Goal: Transaction & Acquisition: Book appointment/travel/reservation

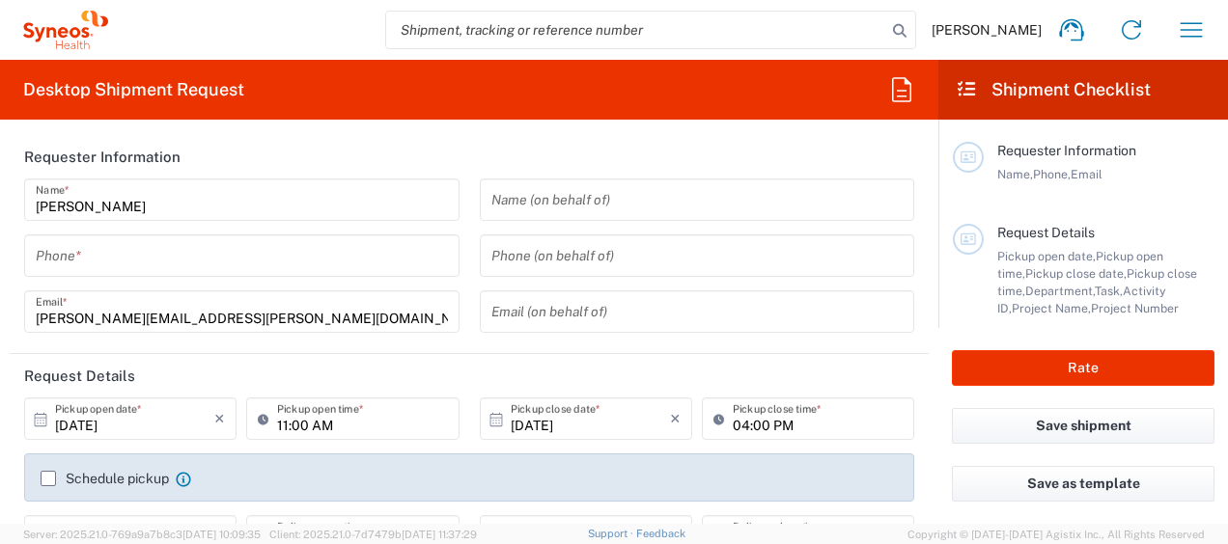
type input "[US_STATE]"
type input "[GEOGRAPHIC_DATA]"
click at [134, 259] on input "tel" at bounding box center [242, 256] width 412 height 34
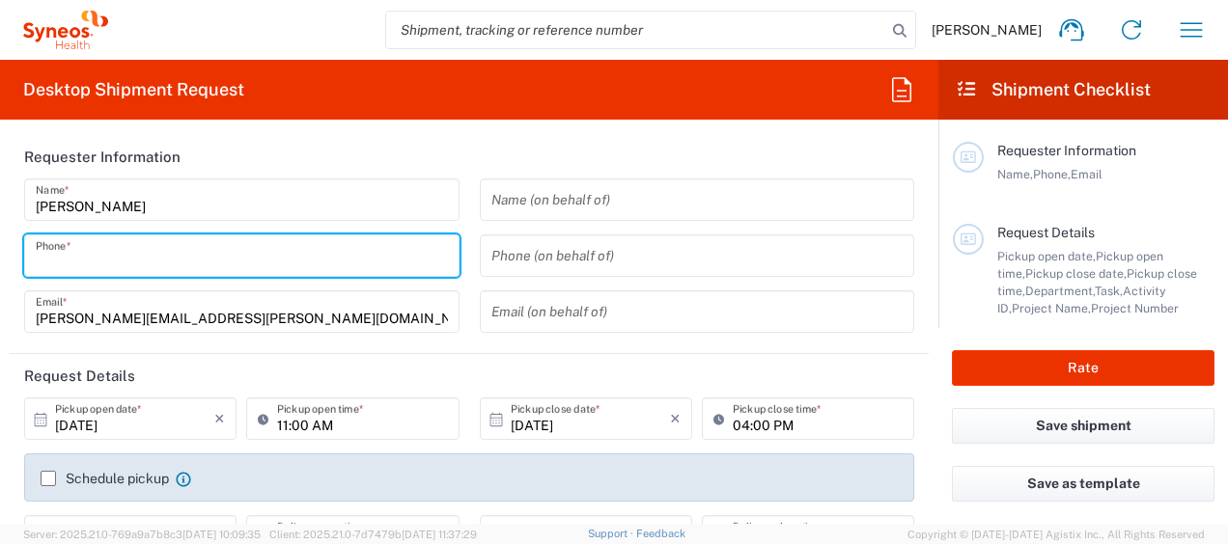
type input "[PERSON_NAME] Rsrch Grp ([GEOGRAPHIC_DATA]) In"
type input "3190"
type input "3035422248"
type input "[PERSON_NAME][EMAIL_ADDRESS][PERSON_NAME][DOMAIN_NAME]"
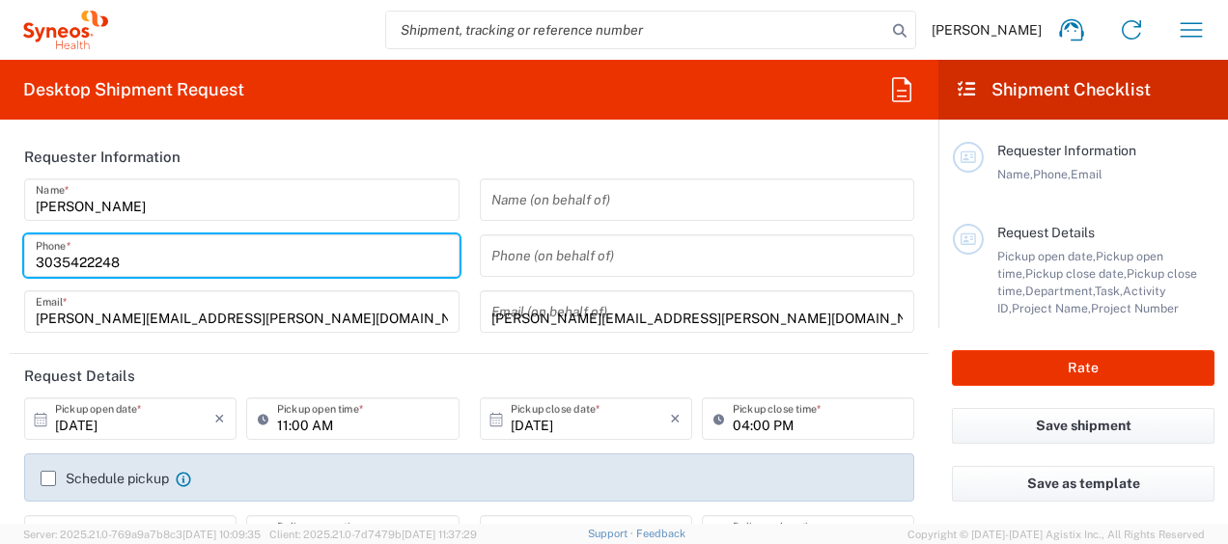
type input "2123052077"
type input "[STREET_ADDRESS]"
type input "Zebulon"
type input "27597"
type input "3035422248"
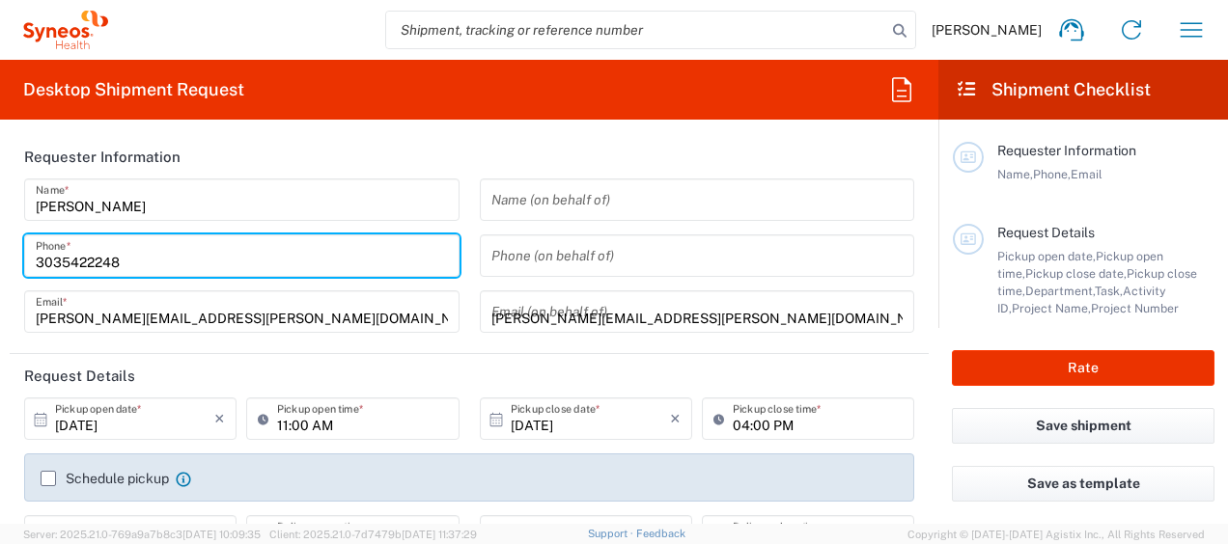
type input "[PERSON_NAME][EMAIL_ADDRESS][PERSON_NAME][DOMAIN_NAME]"
type input "[PERSON_NAME]"
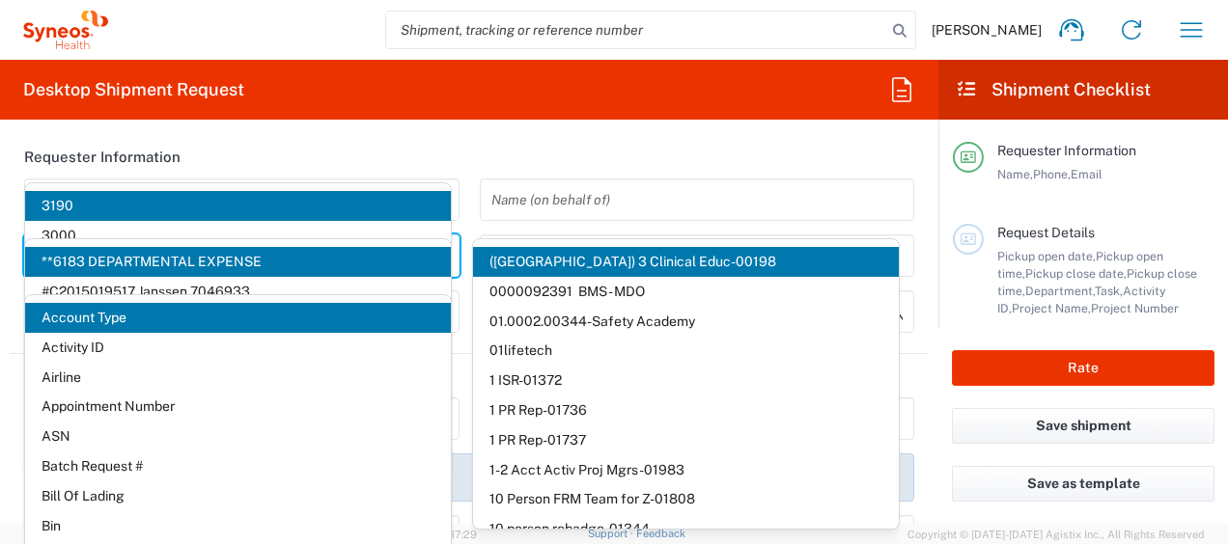
scroll to position [97, 0]
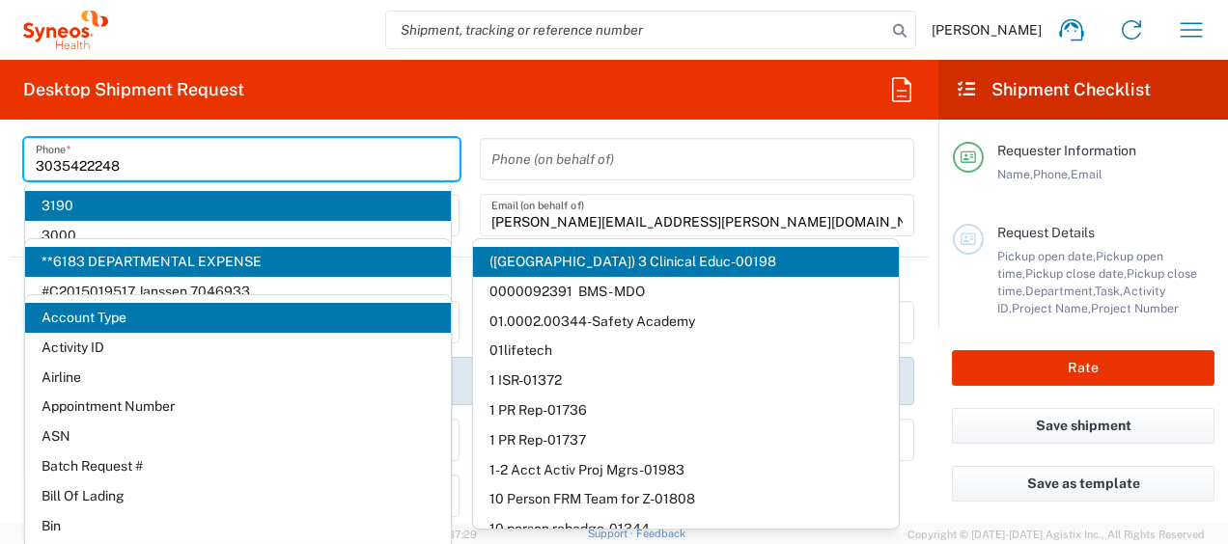
click at [833, 138] on div "Phone (on behalf of)" at bounding box center [697, 159] width 435 height 42
type input "3190"
type input "[PERSON_NAME] Rsrch Grp ([GEOGRAPHIC_DATA]) In"
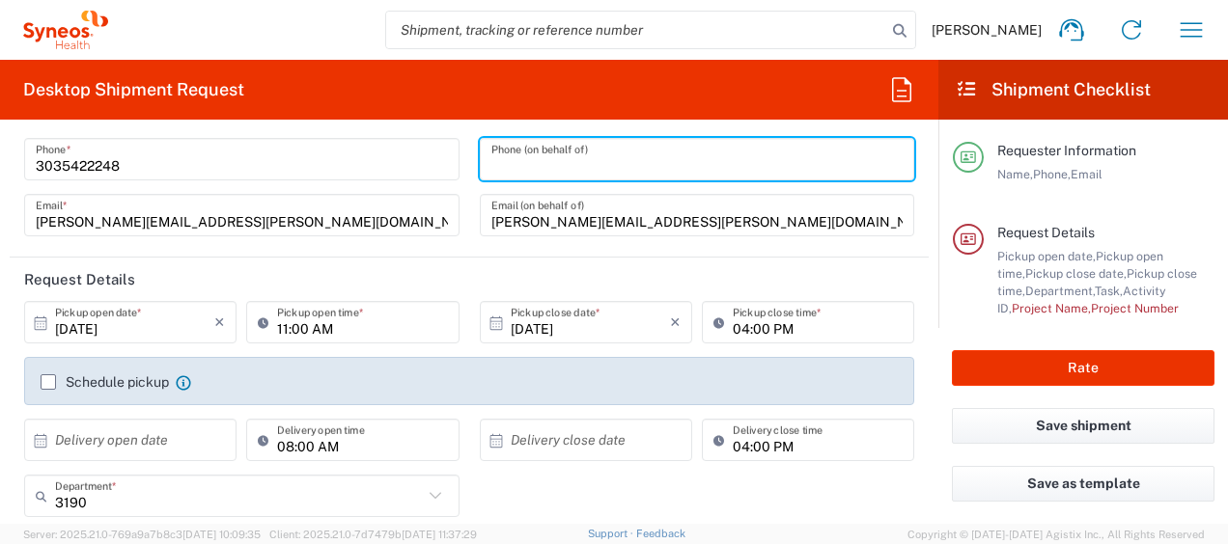
click at [380, 218] on input "[PERSON_NAME][EMAIL_ADDRESS][PERSON_NAME][DOMAIN_NAME]" at bounding box center [242, 216] width 412 height 34
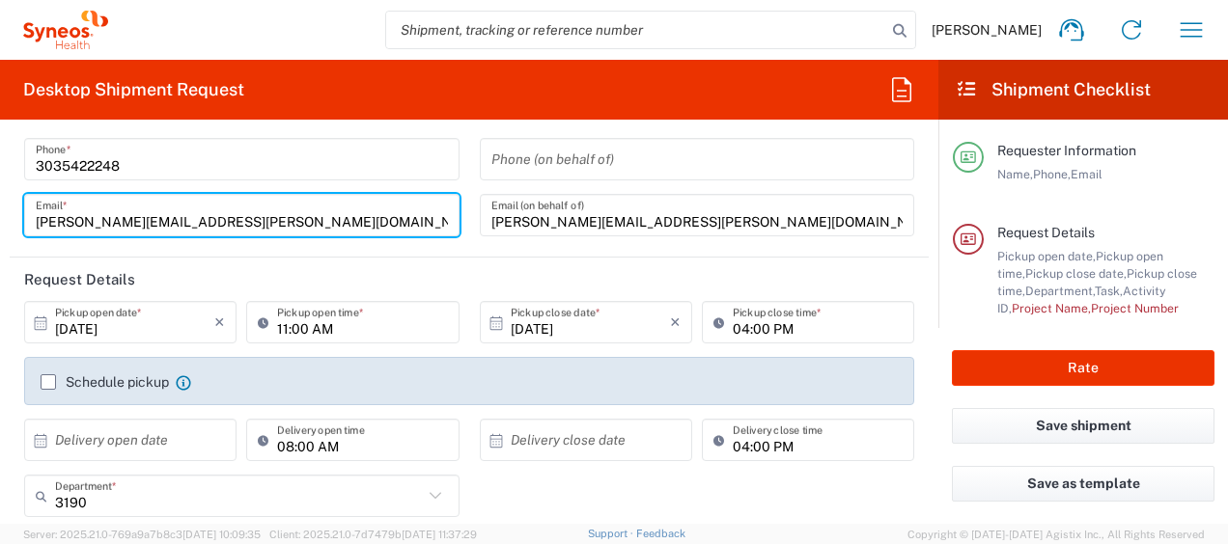
click at [480, 271] on header "Request Details" at bounding box center [469, 279] width 919 height 43
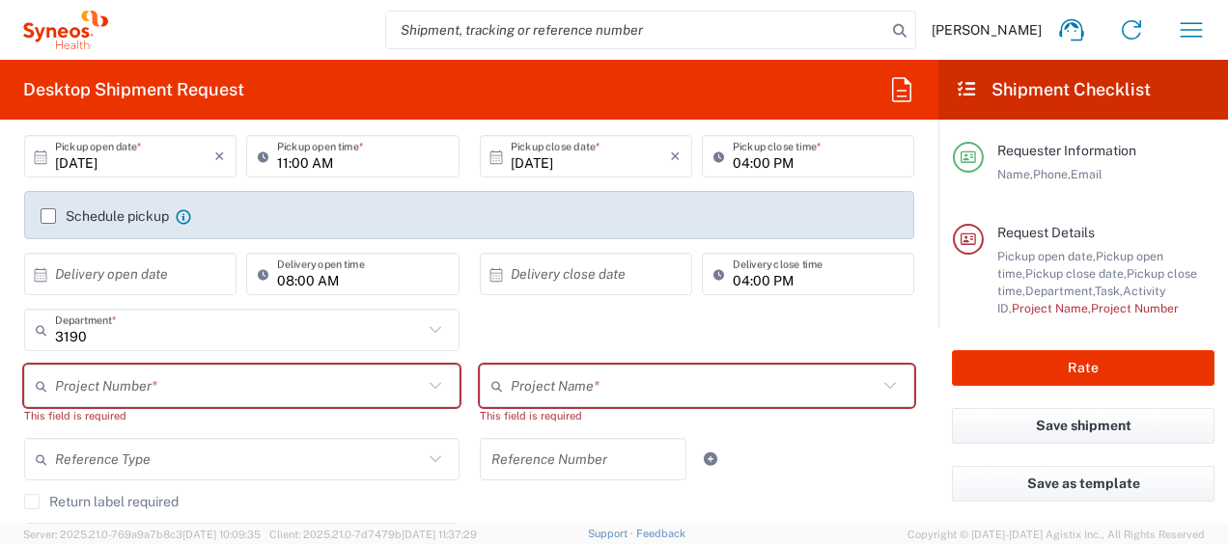
scroll to position [290, 0]
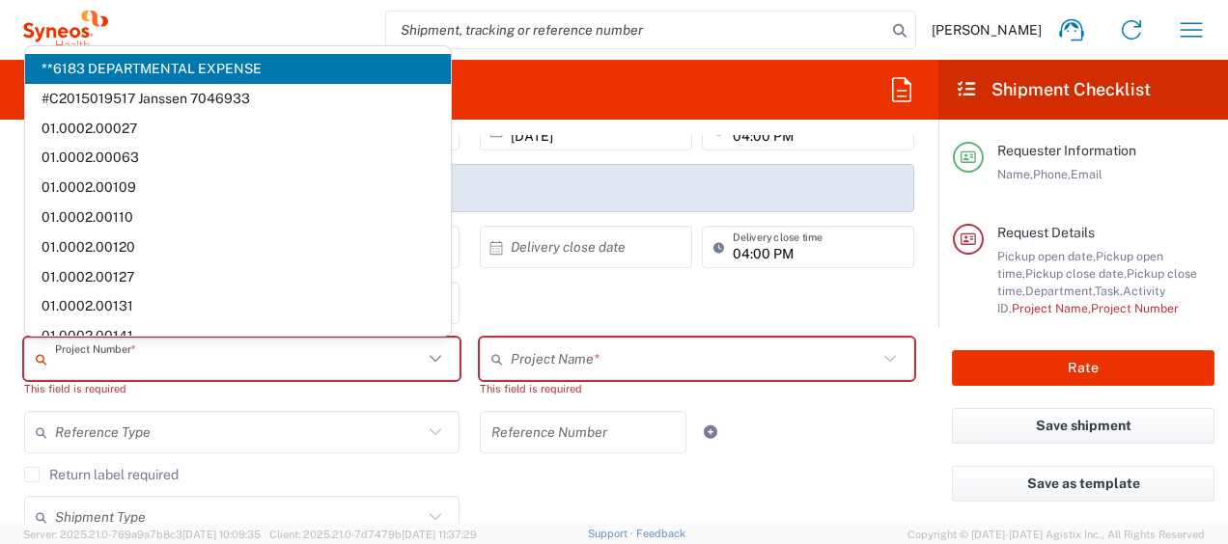
click at [192, 345] on input "text" at bounding box center [239, 360] width 368 height 34
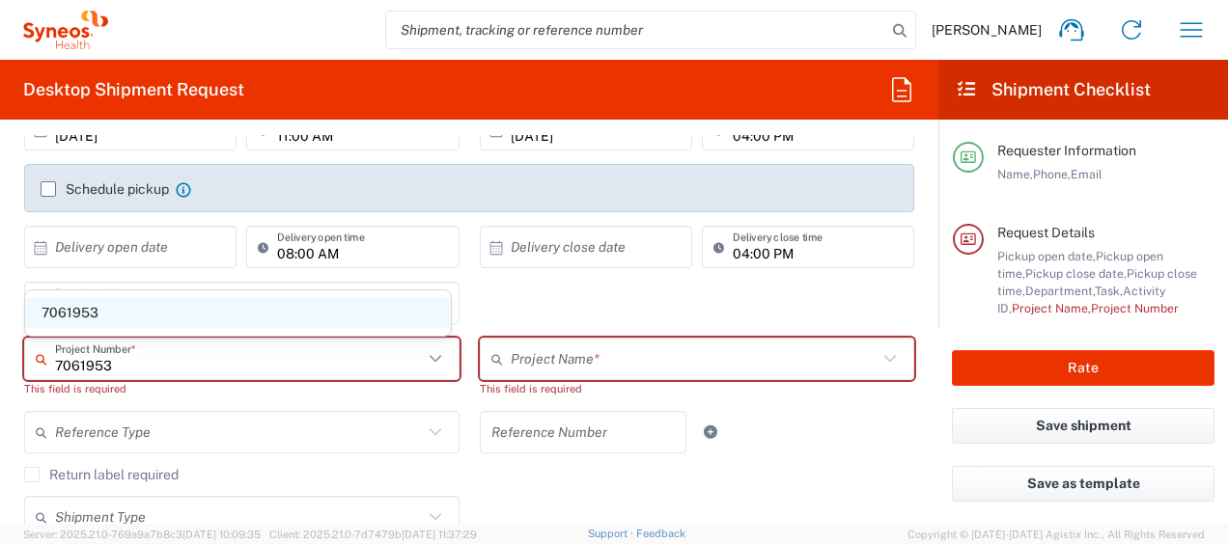
type input "7061953"
click at [166, 325] on span "7061953" at bounding box center [238, 313] width 426 height 30
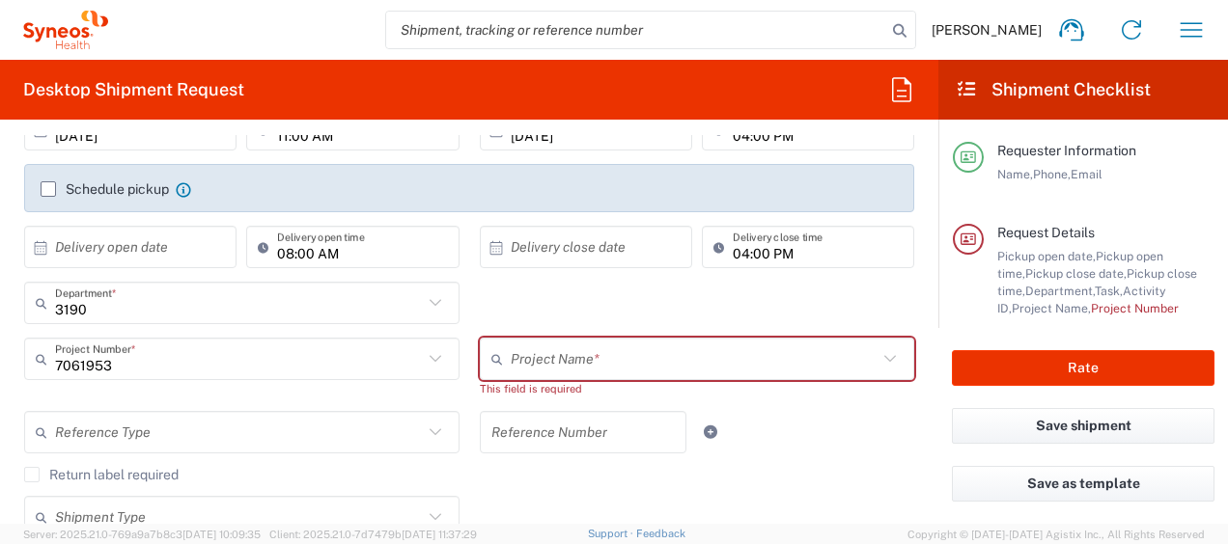
type input "802-ALX-002"
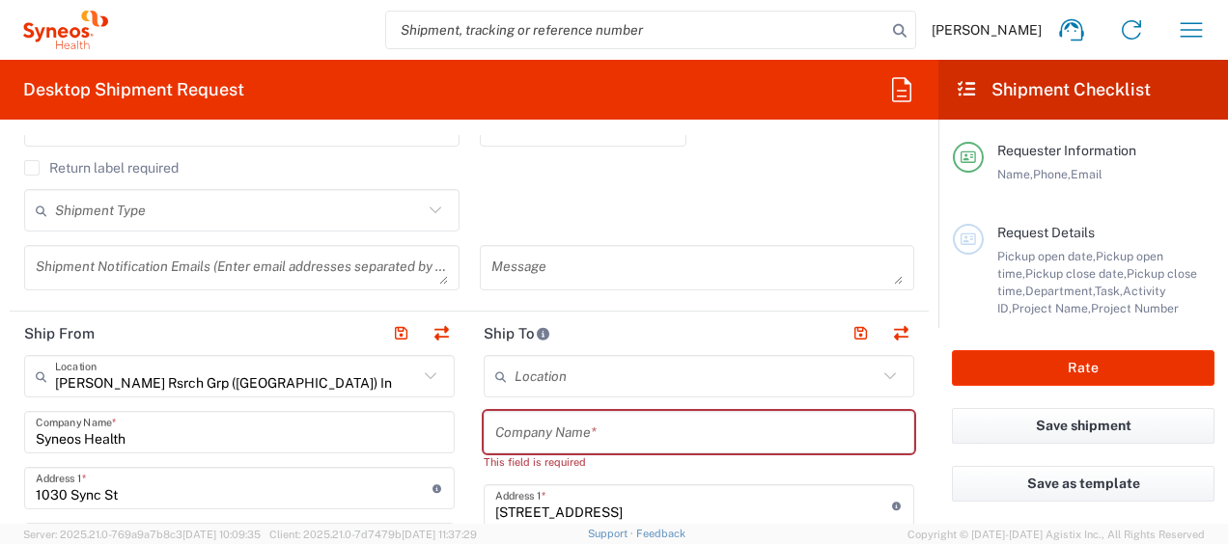
scroll to position [676, 0]
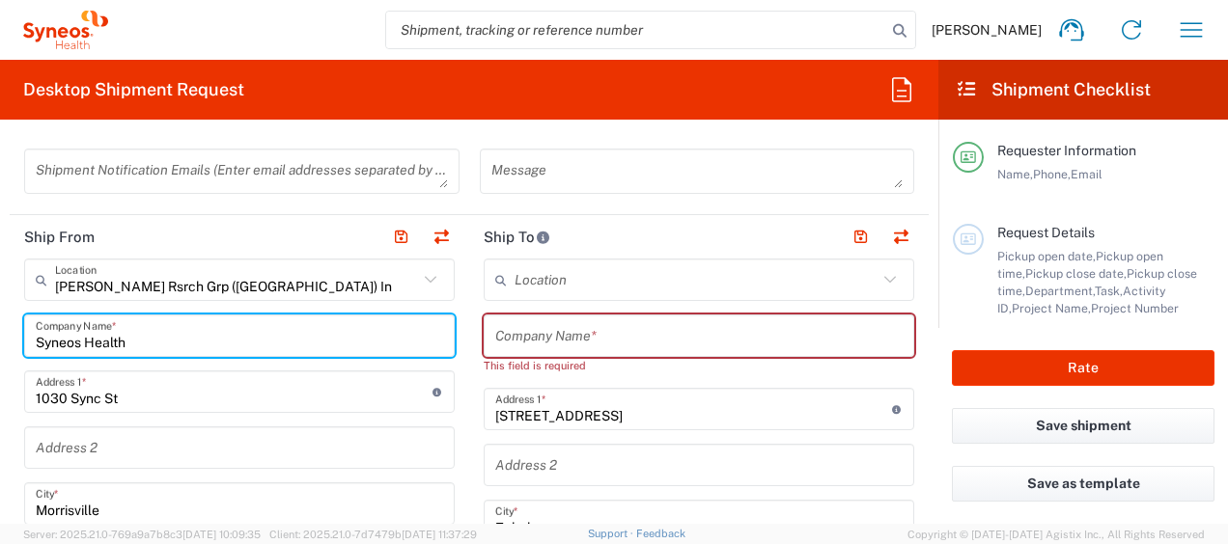
drag, startPoint x: 166, startPoint y: 344, endPoint x: 0, endPoint y: 281, distance: 177.4
click at [0, 281] on html "[PERSON_NAME] Home Shipment estimator Shipment tracking Desktop shipment reques…" at bounding box center [614, 272] width 1228 height 544
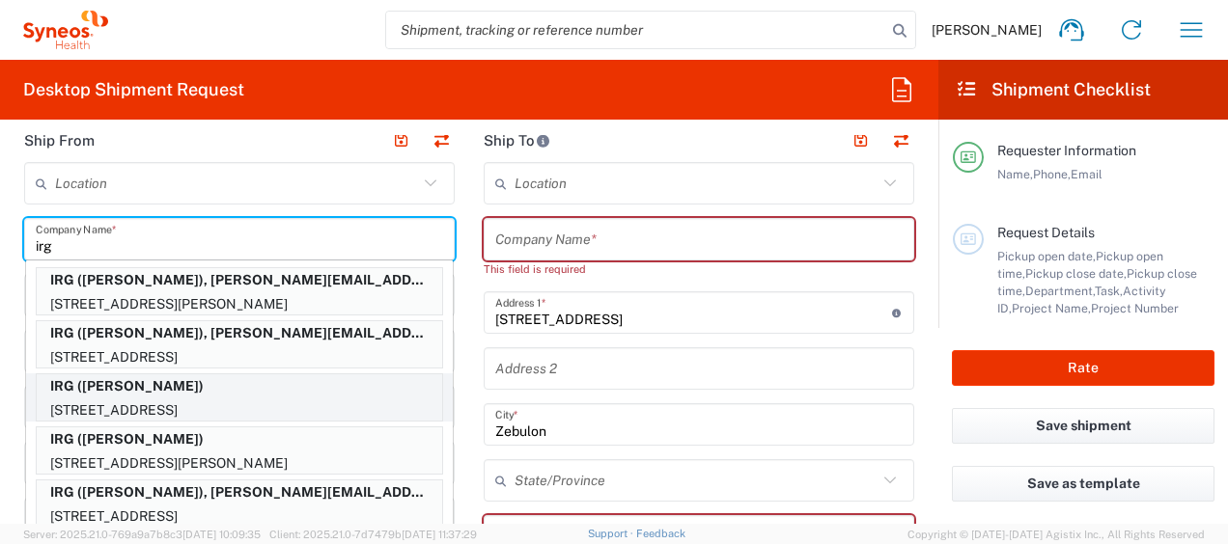
scroll to position [869, 0]
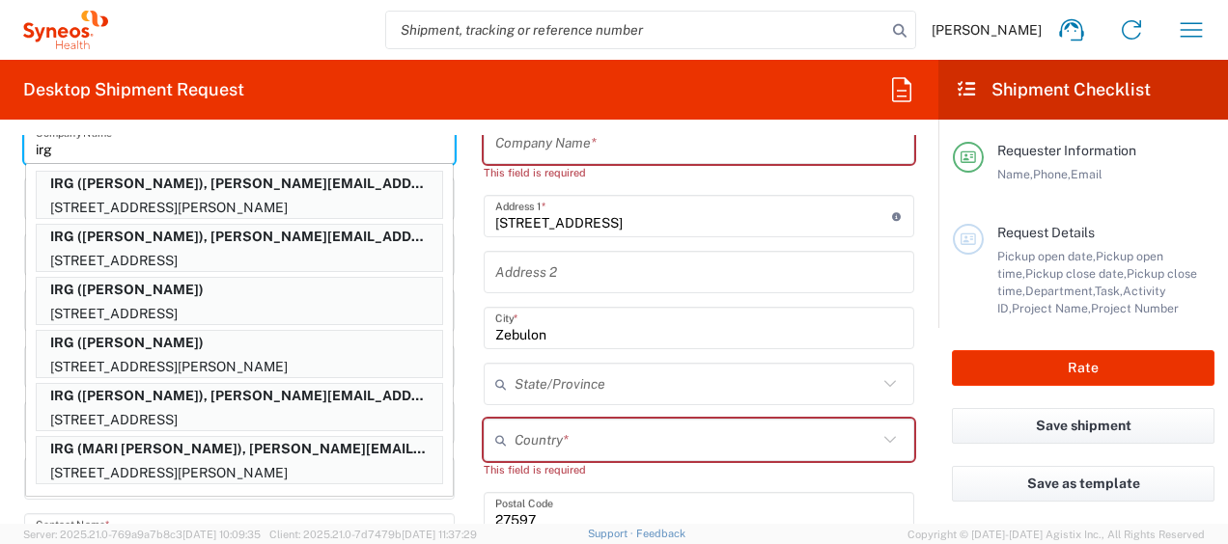
type input "irg"
click at [471, 392] on main "Location [PERSON_NAME] LLC-[GEOGRAPHIC_DATA] [GEOGRAPHIC_DATA] [GEOGRAPHIC_DATA…" at bounding box center [698, 497] width 459 height 863
click at [469, 397] on main "Location [PERSON_NAME] LLC-[GEOGRAPHIC_DATA] [GEOGRAPHIC_DATA] [GEOGRAPHIC_DATA…" at bounding box center [698, 497] width 459 height 863
click at [537, 282] on input "text" at bounding box center [698, 273] width 407 height 34
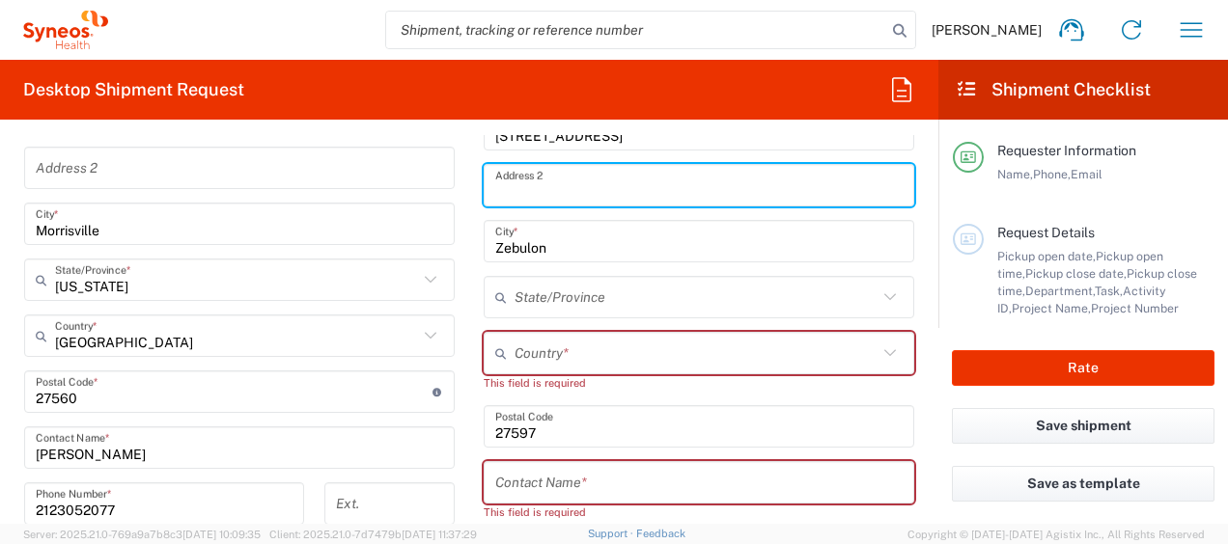
scroll to position [1158, 0]
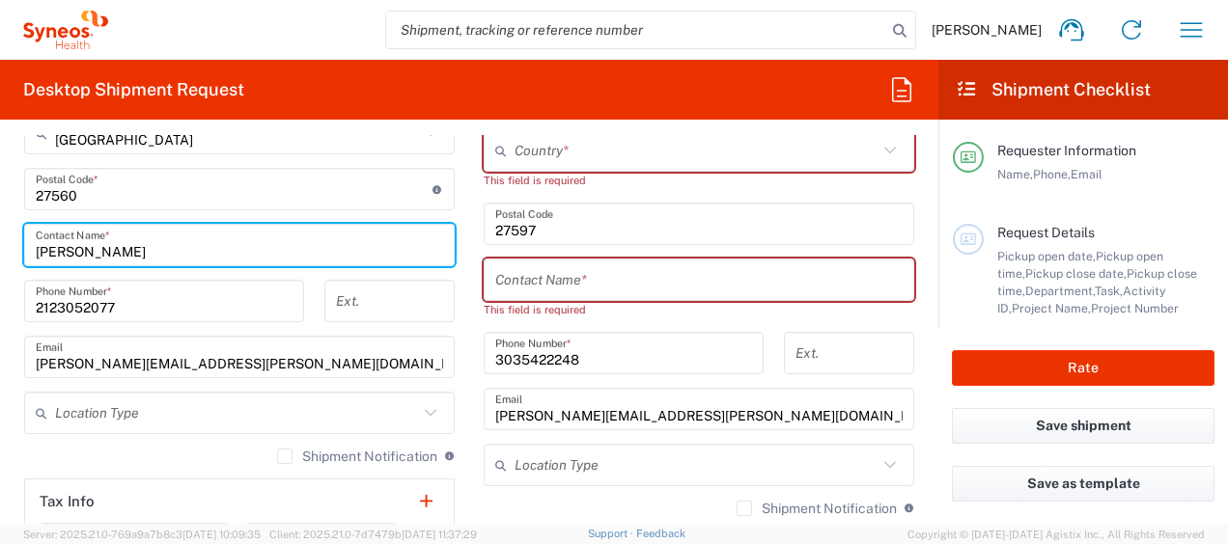
drag, startPoint x: 162, startPoint y: 242, endPoint x: 0, endPoint y: 138, distance: 192.7
click at [0, 153] on html "[PERSON_NAME] Home Shipment estimator Shipment tracking Desktop shipment reques…" at bounding box center [614, 272] width 1228 height 544
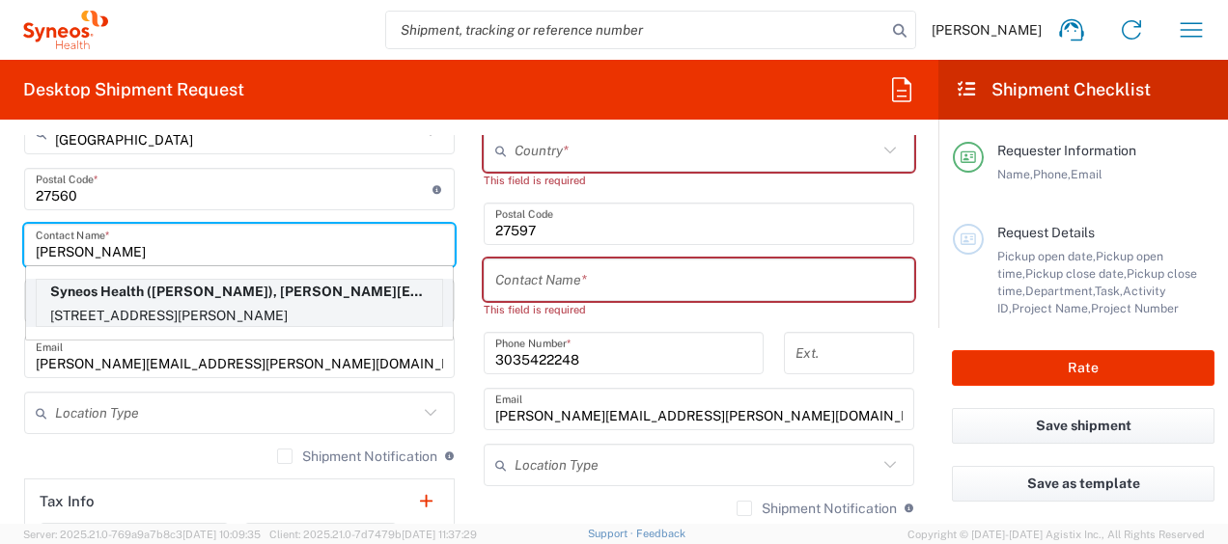
type input "[PERSON_NAME]"
drag, startPoint x: 213, startPoint y: 294, endPoint x: 243, endPoint y: 251, distance: 52.7
click at [233, 262] on div "[PERSON_NAME] Contact Name * Syneos Health ([PERSON_NAME]), [PERSON_NAME][EMAIL…" at bounding box center [239, 245] width 430 height 42
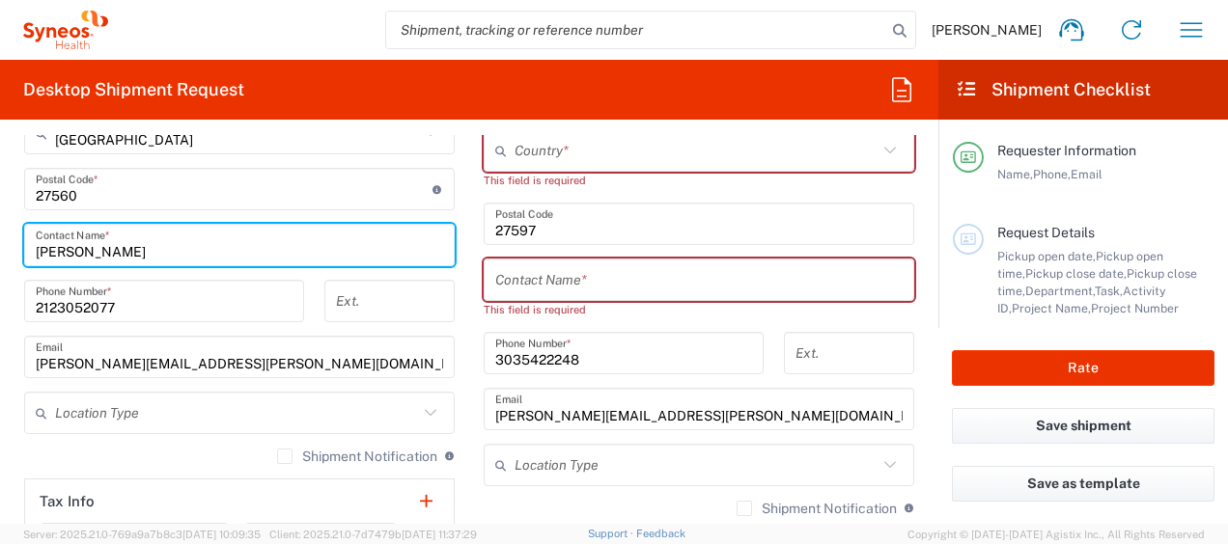
click at [459, 347] on main "Location [PERSON_NAME] LLC-[GEOGRAPHIC_DATA] [GEOGRAPHIC_DATA] [GEOGRAPHIC_DATA…" at bounding box center [239, 181] width 459 height 811
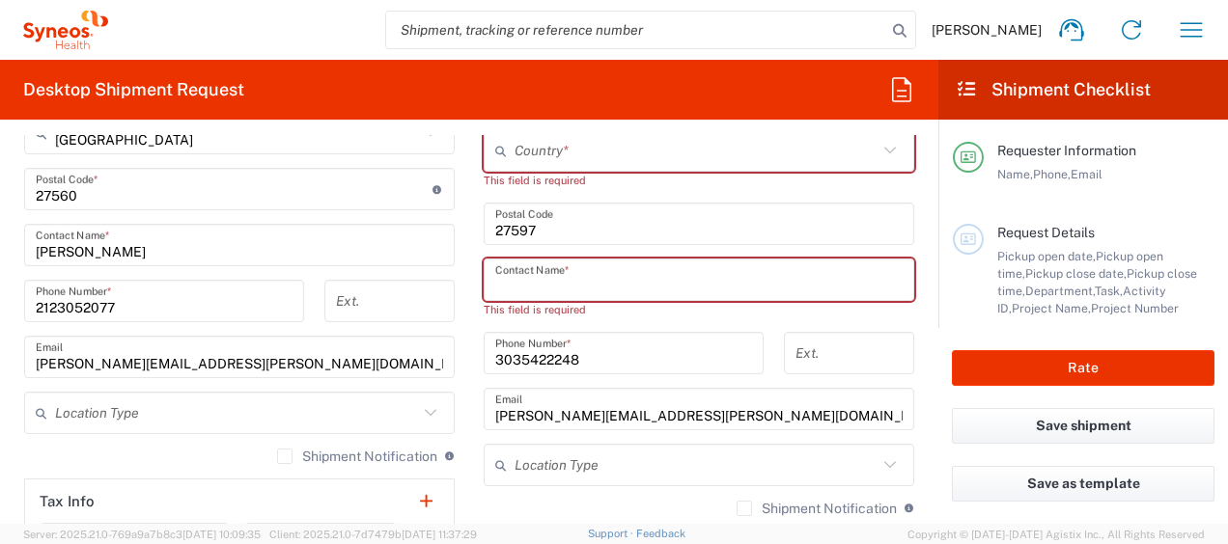
click at [594, 275] on input "text" at bounding box center [698, 280] width 407 height 34
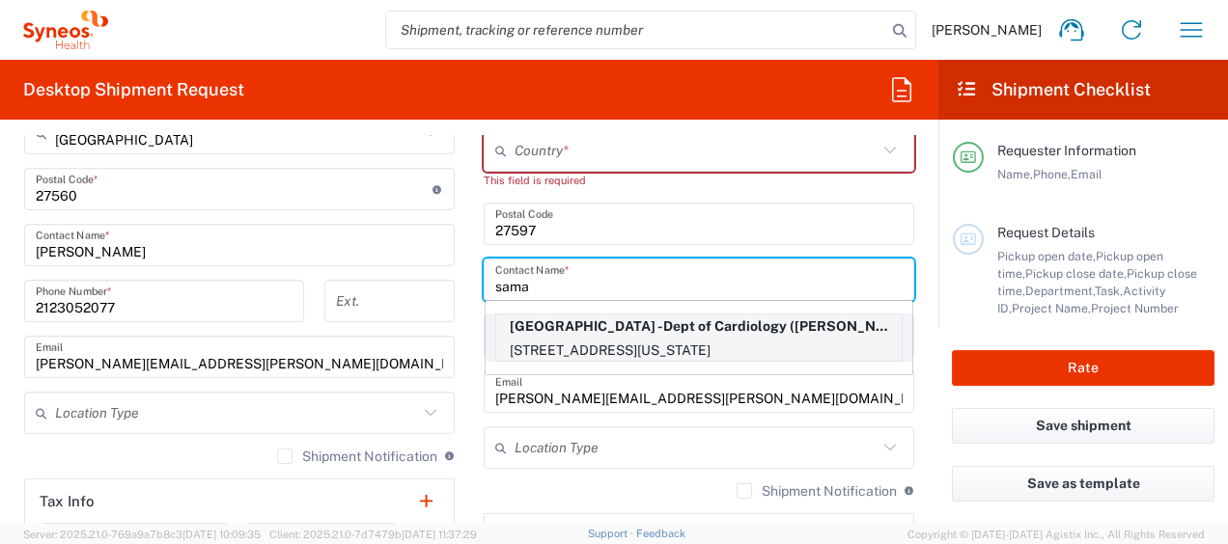
type input "sama"
click at [600, 349] on p "[STREET_ADDRESS][US_STATE]" at bounding box center [698, 351] width 405 height 24
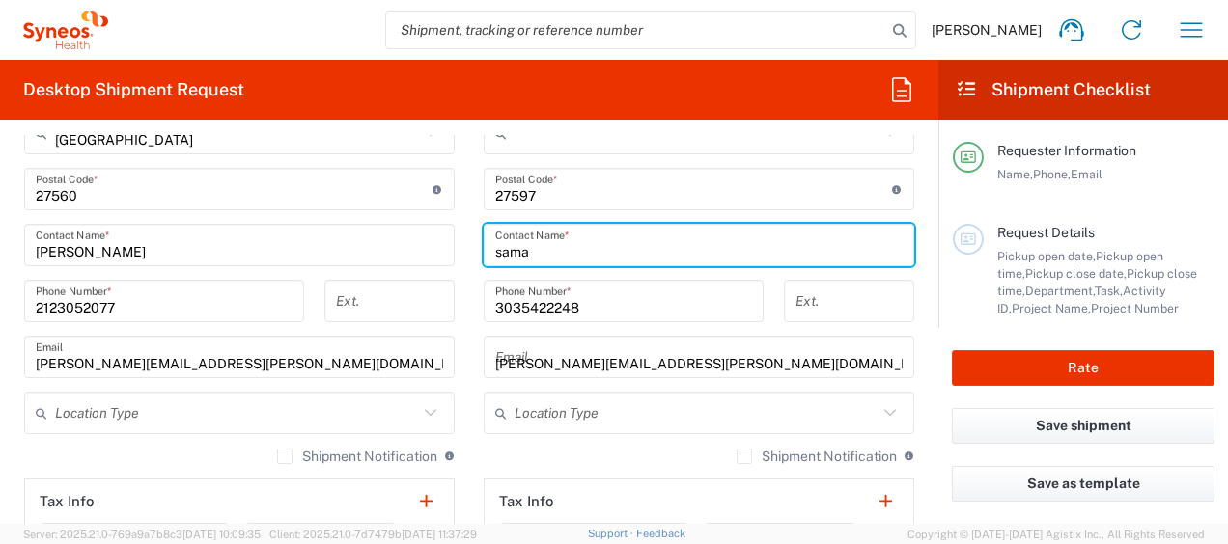
type input "[GEOGRAPHIC_DATA] -Dept of Cardiology"
type input "[STREET_ADDRESS]"
type input "Basement #SB0180"
type input "[US_STATE]"
type input "[GEOGRAPHIC_DATA]"
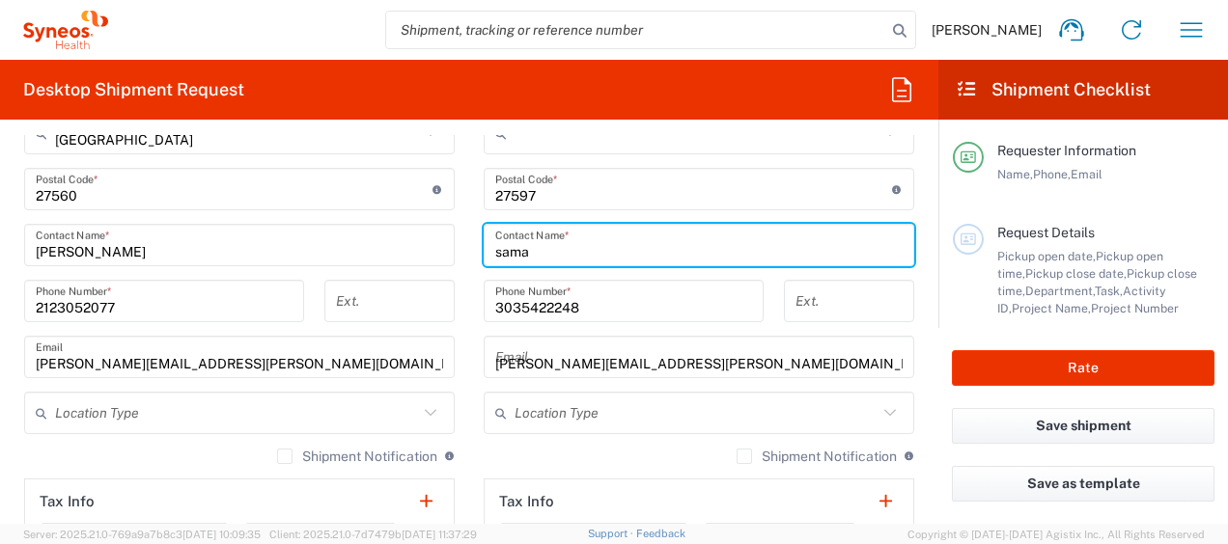
type input "10032"
type input "[PERSON_NAME]"
type input "2129324537"
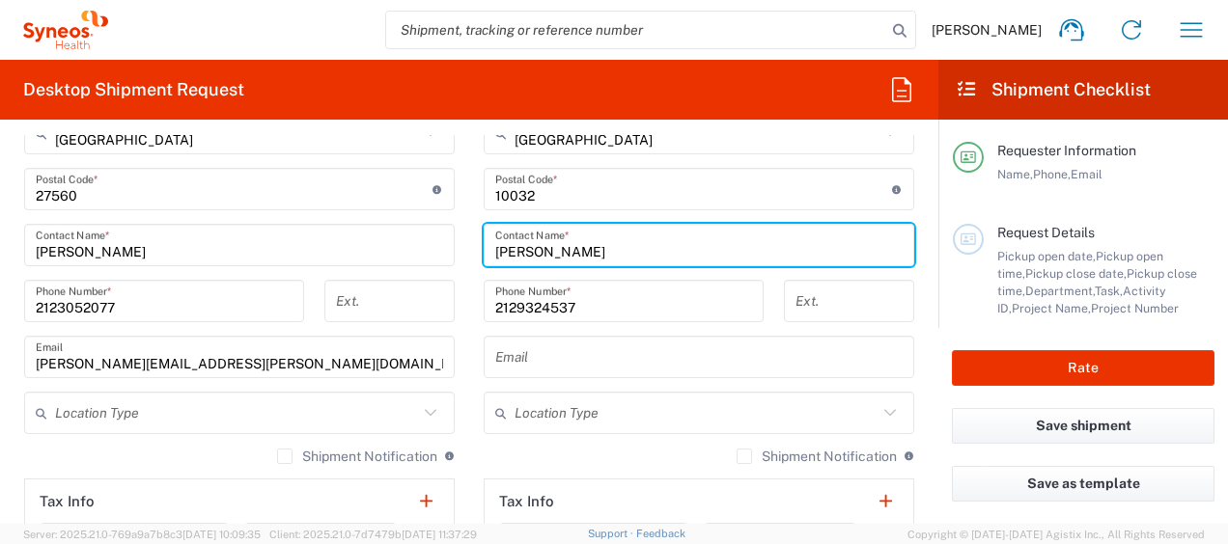
type input "[US_STATE]"
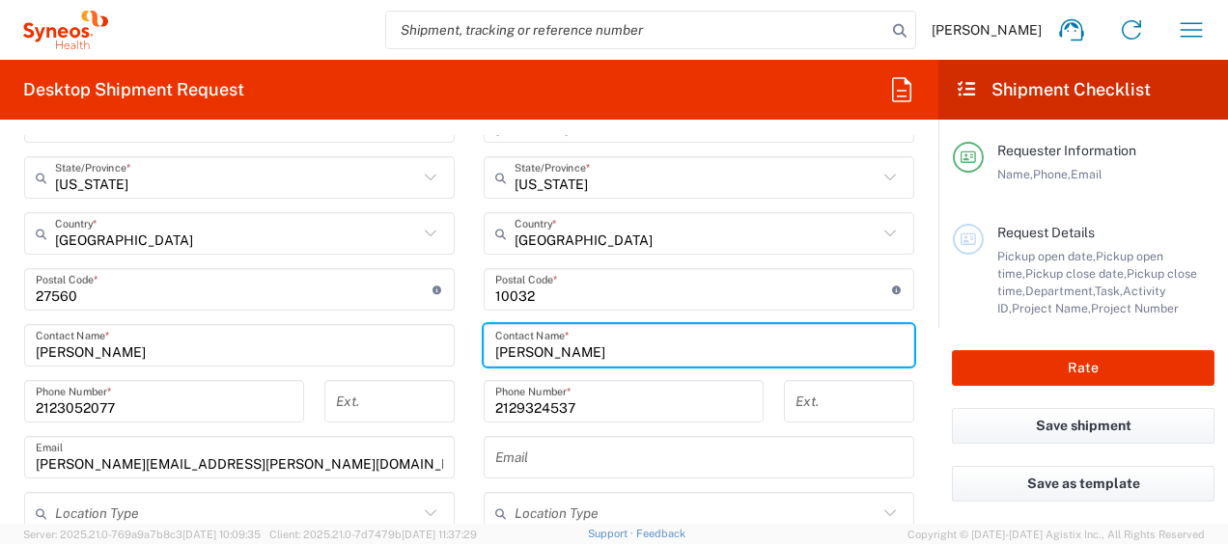
scroll to position [869, 0]
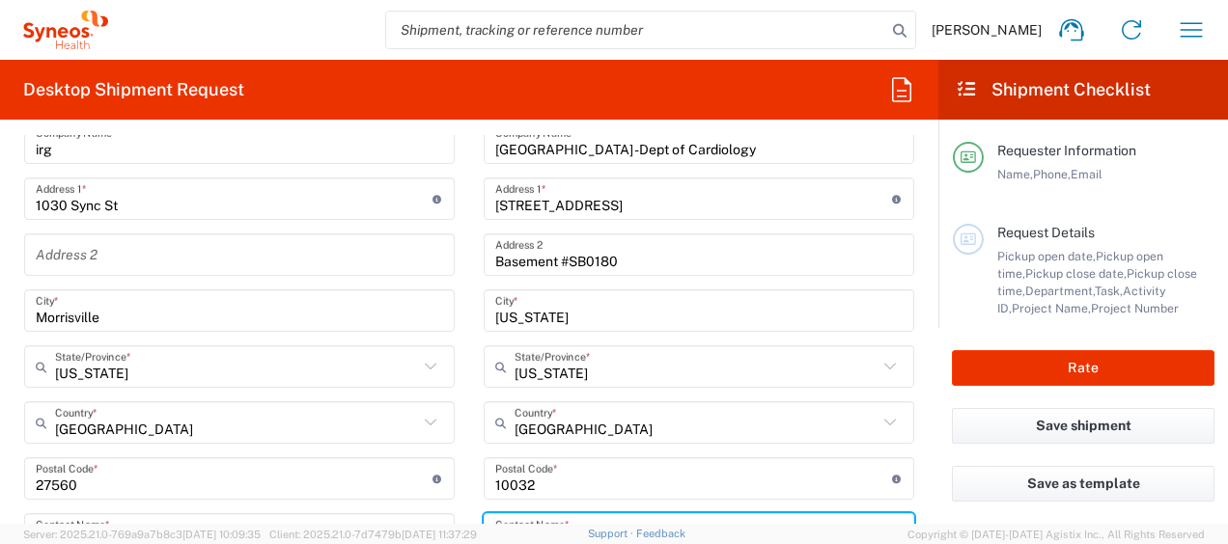
drag, startPoint x: 498, startPoint y: 206, endPoint x: 519, endPoint y: 236, distance: 37.5
click at [498, 206] on input "[STREET_ADDRESS]" at bounding box center [693, 199] width 397 height 34
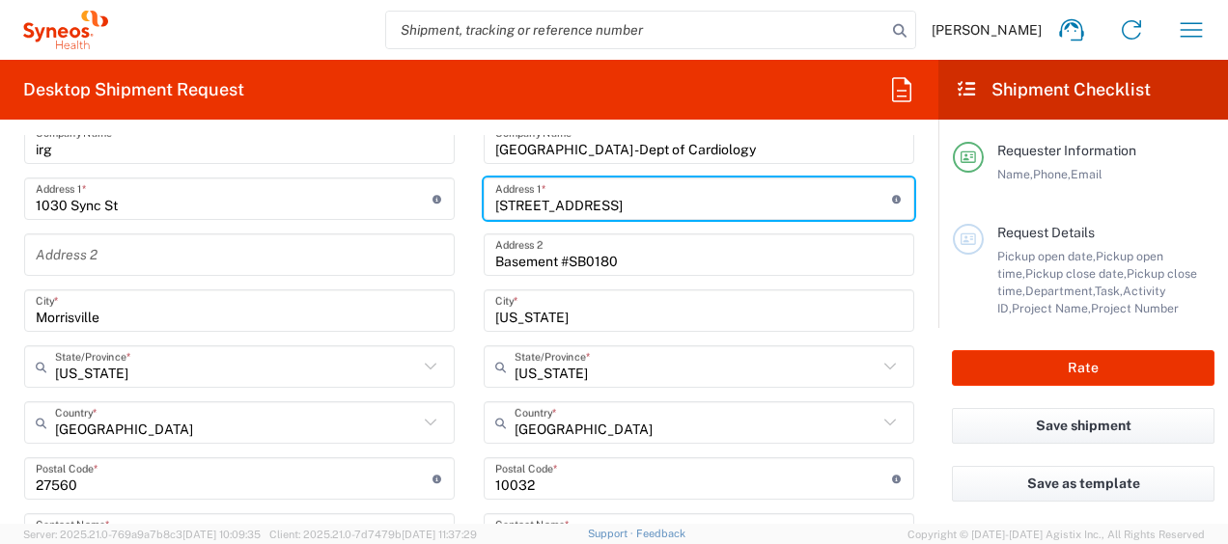
click at [495, 205] on input "[STREET_ADDRESS]" at bounding box center [693, 199] width 397 height 34
click at [495, 191] on input "[STREET_ADDRESS]" at bounding box center [693, 199] width 397 height 34
click at [504, 202] on input "[STREET_ADDRESS]" at bounding box center [693, 199] width 397 height 34
type input "[STREET_ADDRESS]"
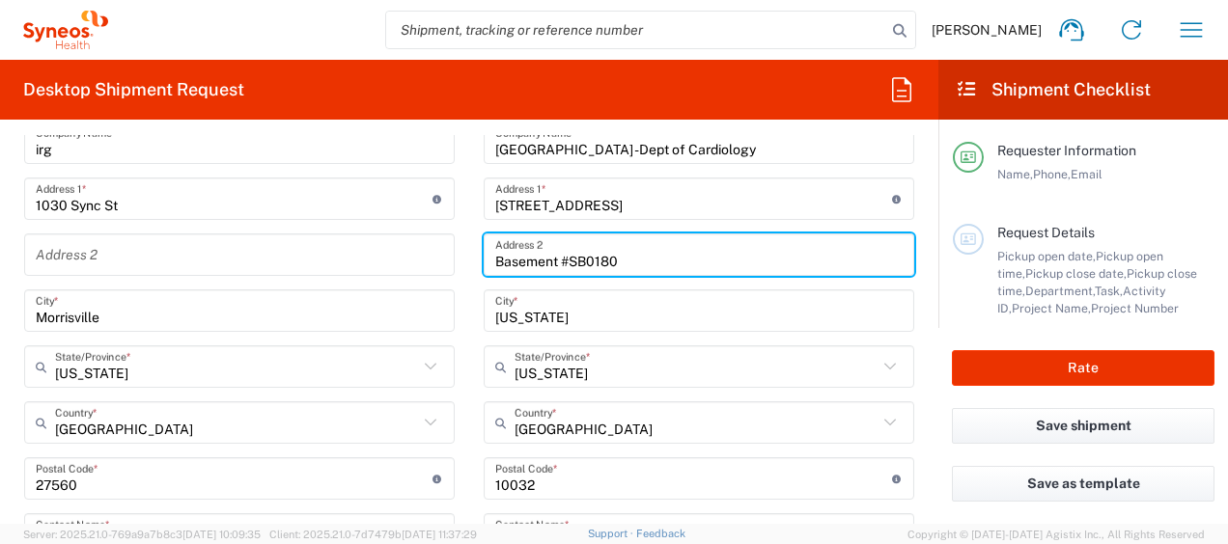
drag, startPoint x: 649, startPoint y: 257, endPoint x: 418, endPoint y: 279, distance: 231.7
click at [409, 287] on div "Ship From Location [PERSON_NAME] LLC-[GEOGRAPHIC_DATA] [GEOGRAPHIC_DATA] [GEOGR…" at bounding box center [469, 453] width 919 height 862
type input "2nd Floor"
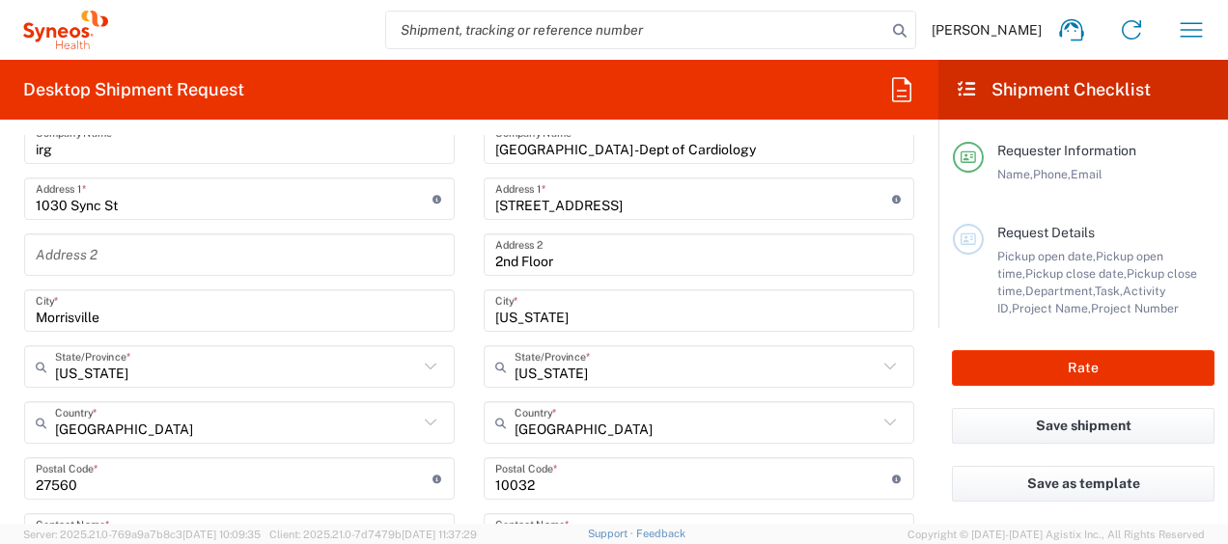
click at [907, 385] on main "Location [PERSON_NAME] LLC-[GEOGRAPHIC_DATA] [GEOGRAPHIC_DATA] [GEOGRAPHIC_DATA…" at bounding box center [698, 471] width 459 height 811
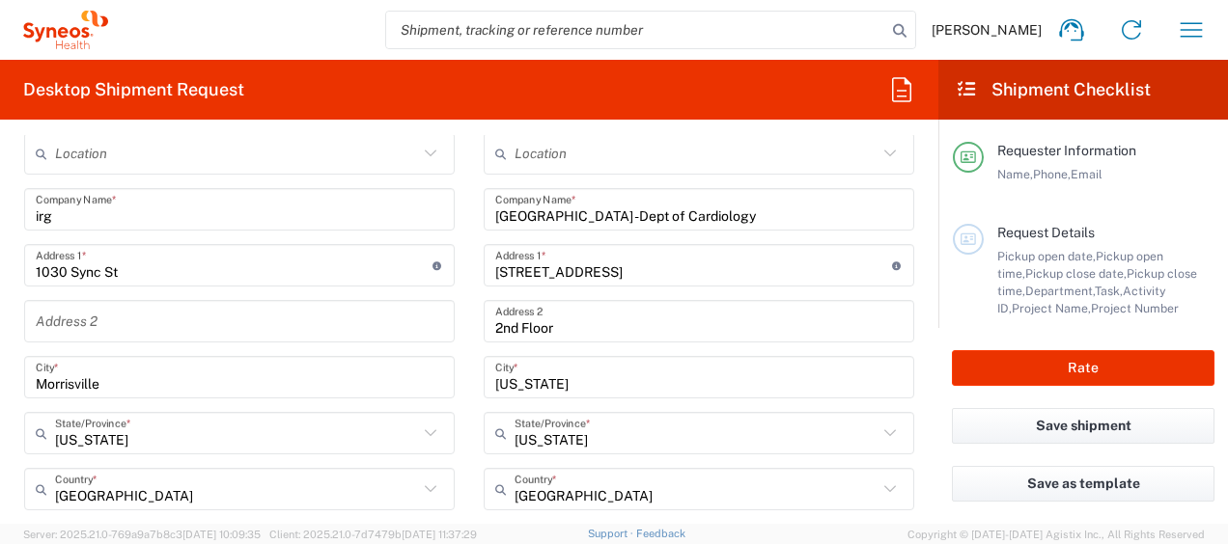
scroll to position [676, 0]
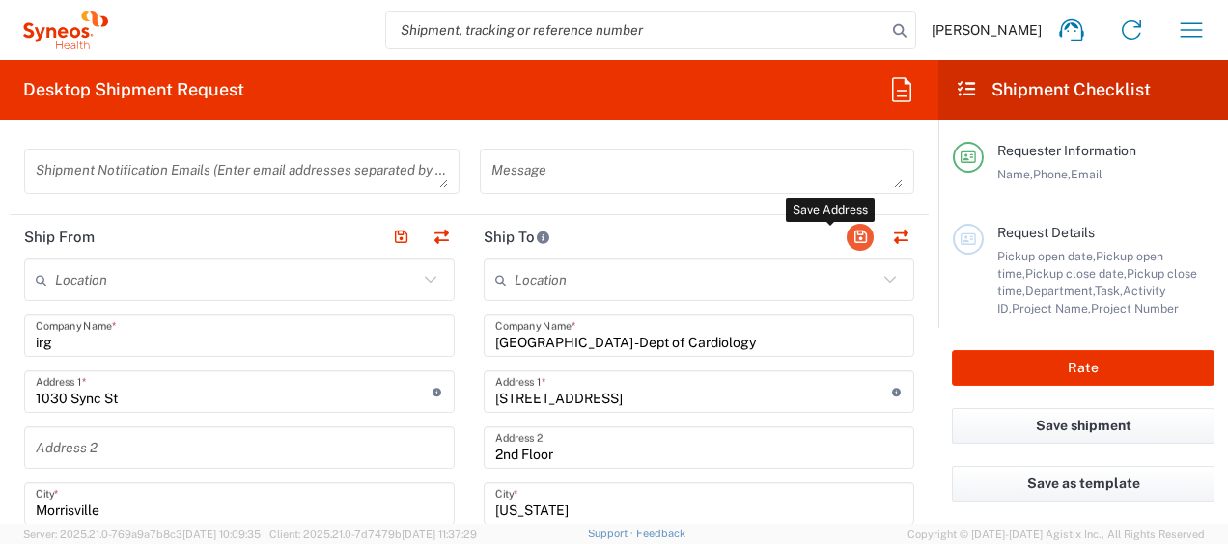
click at [849, 240] on button "button" at bounding box center [859, 237] width 27 height 27
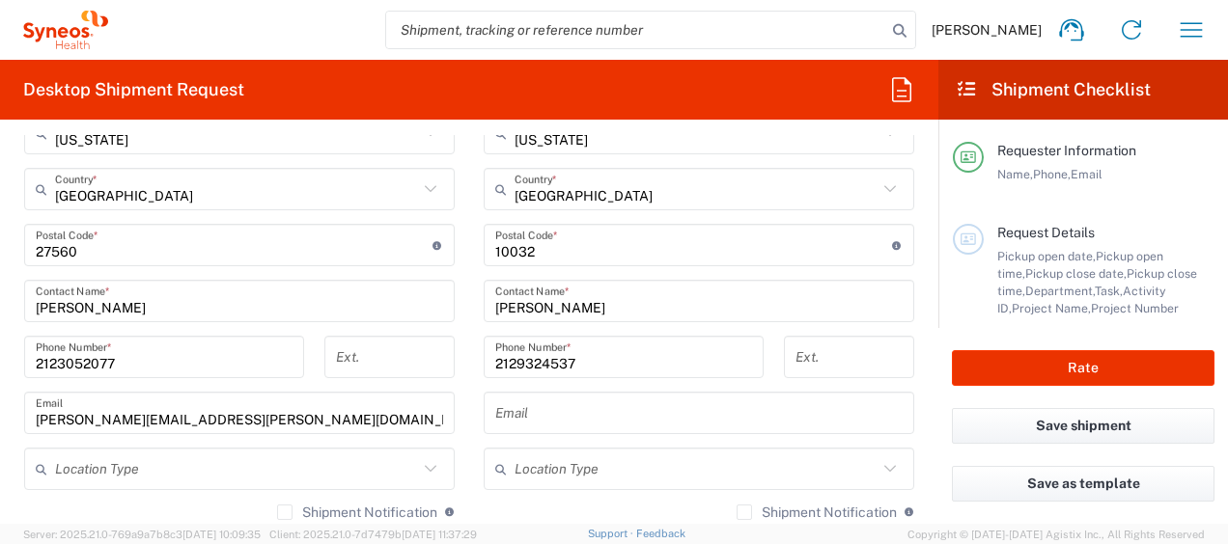
scroll to position [1062, 0]
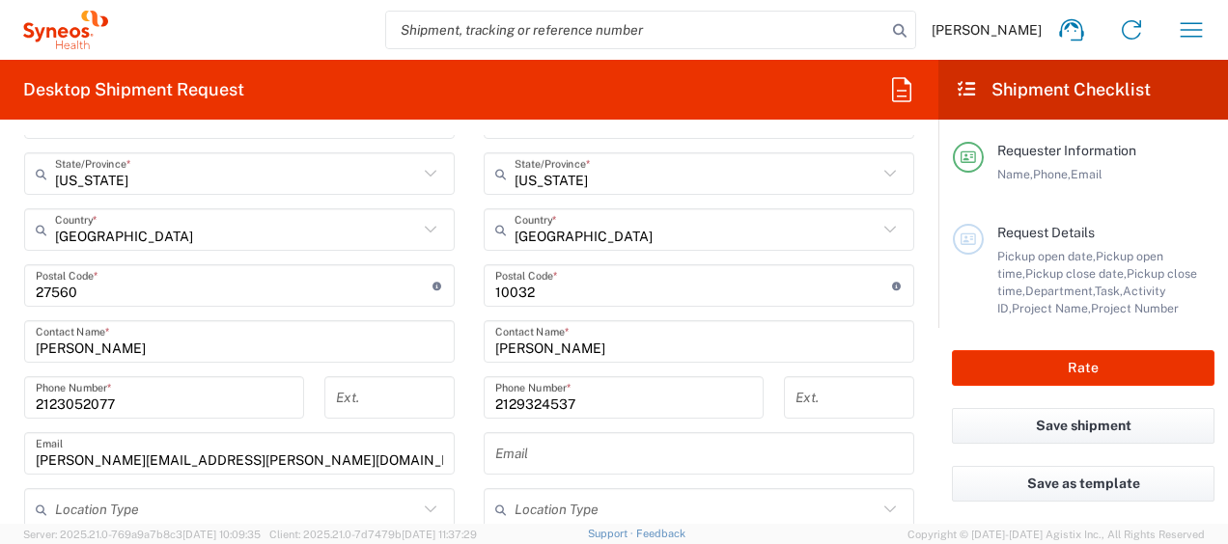
click at [118, 348] on input "[PERSON_NAME]" at bounding box center [239, 342] width 407 height 34
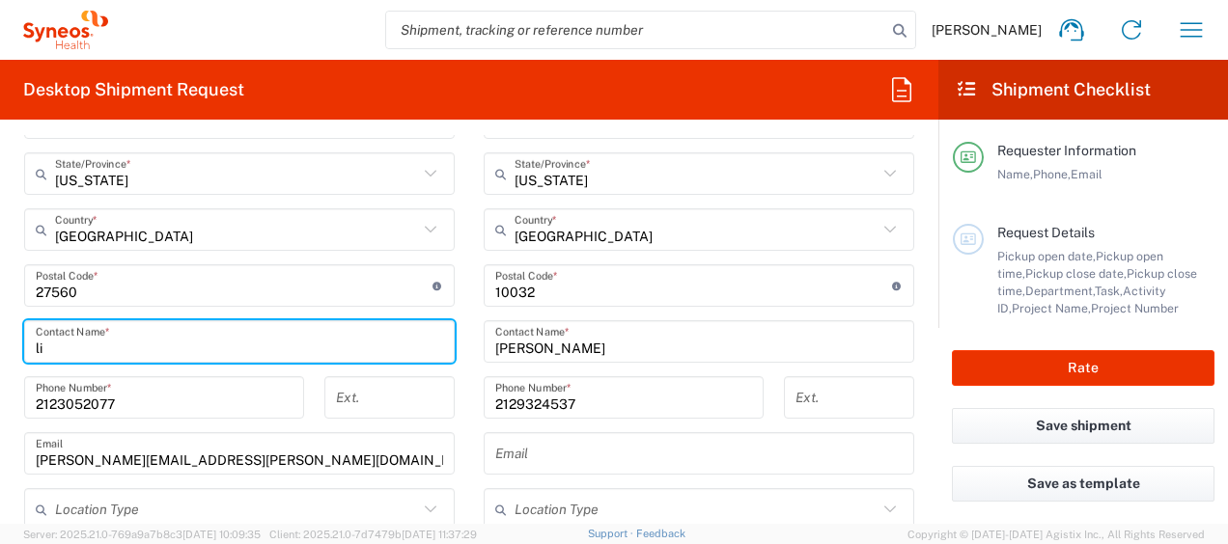
type input "l"
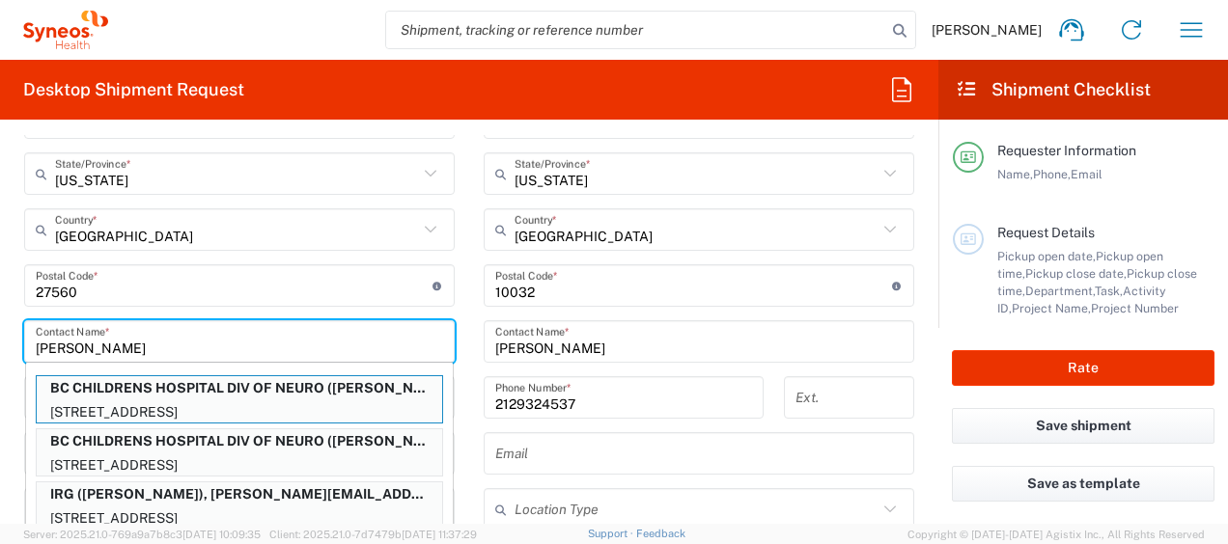
type input "[PERSON_NAME]"
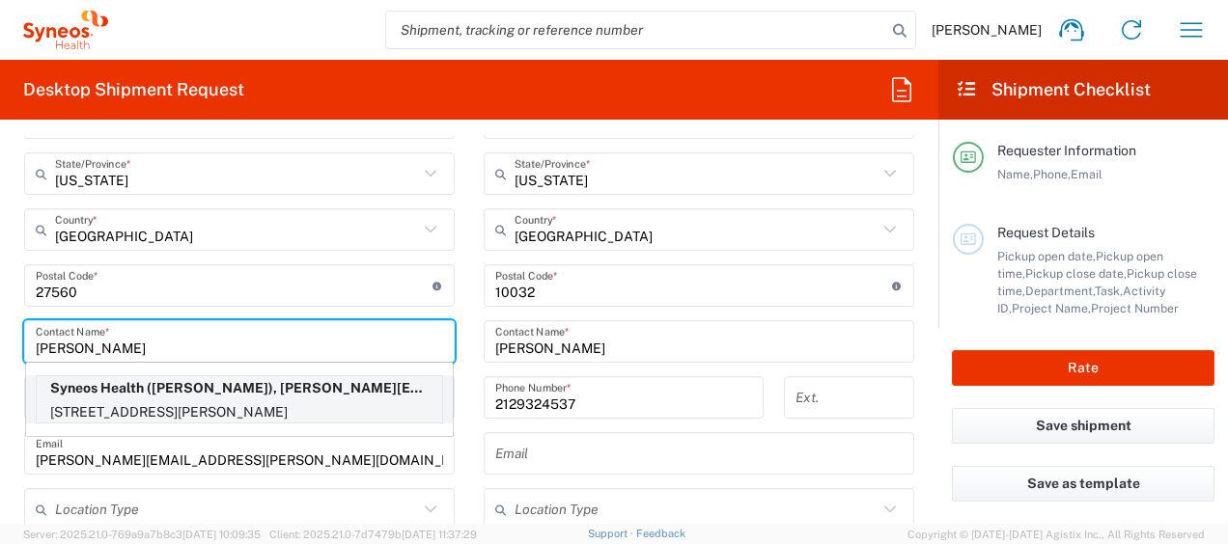
click at [288, 405] on p "[STREET_ADDRESS][PERSON_NAME]" at bounding box center [239, 412] width 405 height 24
type input "Syneos Health"
type input "[STREET_ADDRESS]"
type input "[PERSON_NAME]"
type input "[US_STATE]"
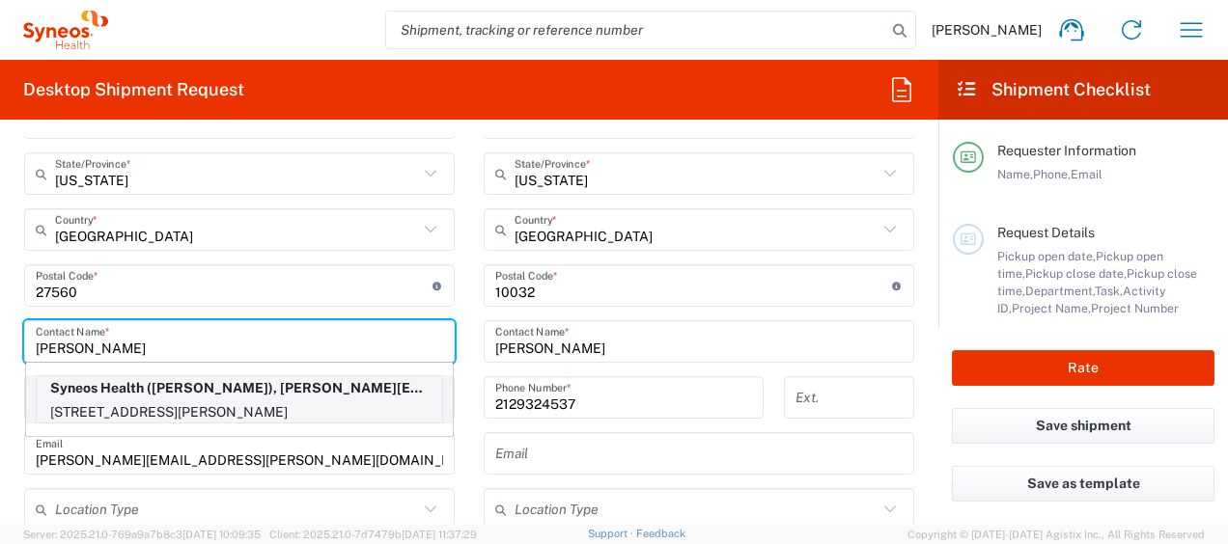
type input "02607"
type input "[PERSON_NAME]"
type input "[PHONE_NUMBER]"
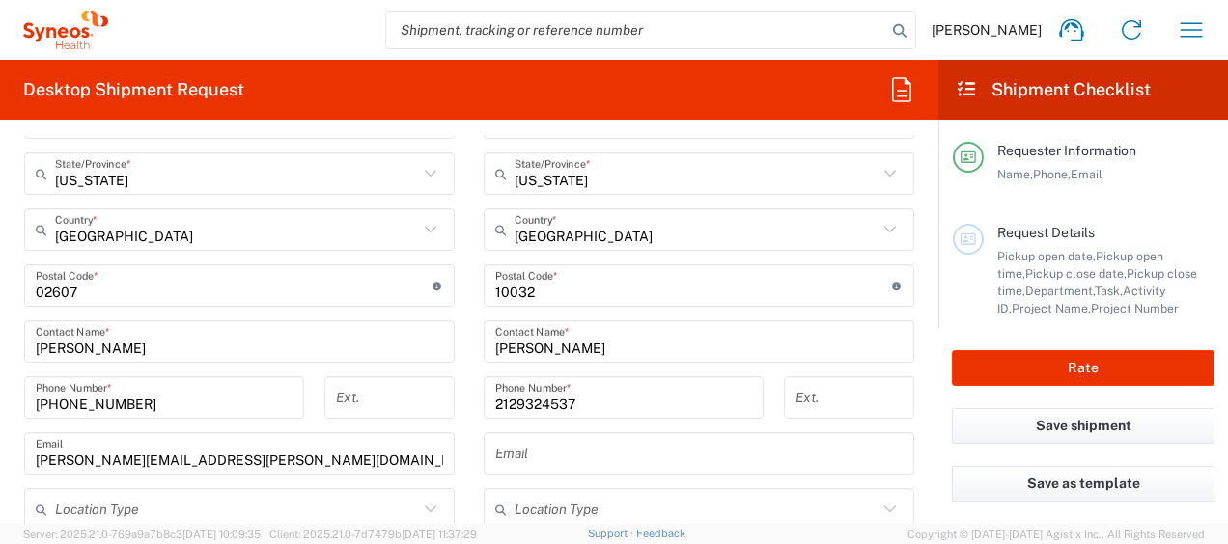
drag, startPoint x: 463, startPoint y: 454, endPoint x: 478, endPoint y: 445, distance: 16.9
click at [469, 452] on main "Location [PERSON_NAME] LLC-[GEOGRAPHIC_DATA] [GEOGRAPHIC_DATA] [GEOGRAPHIC_DATA…" at bounding box center [698, 278] width 459 height 811
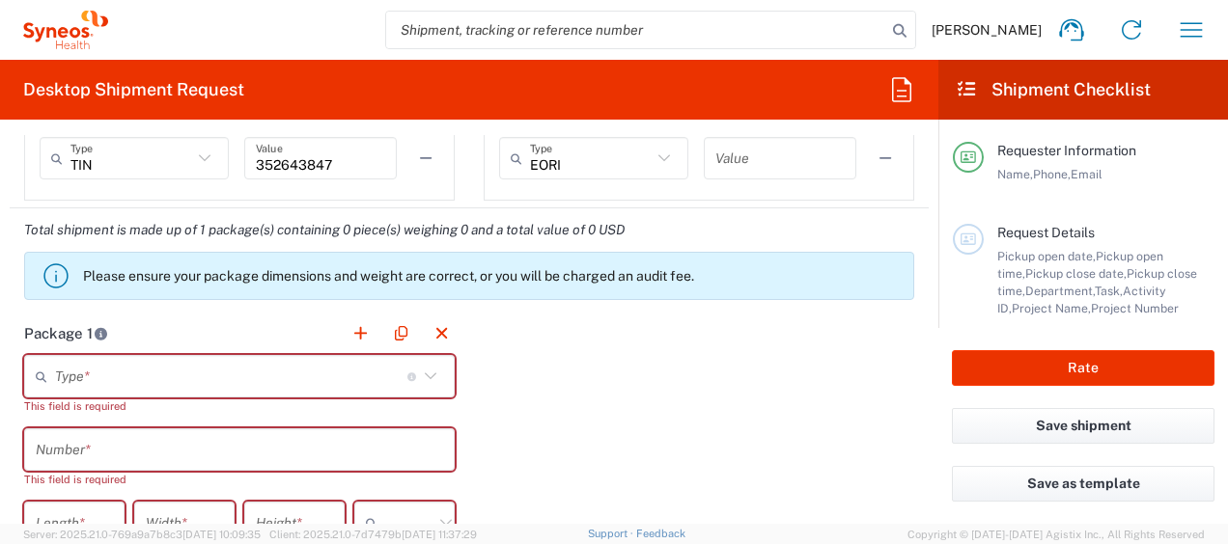
drag, startPoint x: 58, startPoint y: 363, endPoint x: 118, endPoint y: 395, distance: 67.8
click at [58, 363] on input "text" at bounding box center [231, 377] width 352 height 34
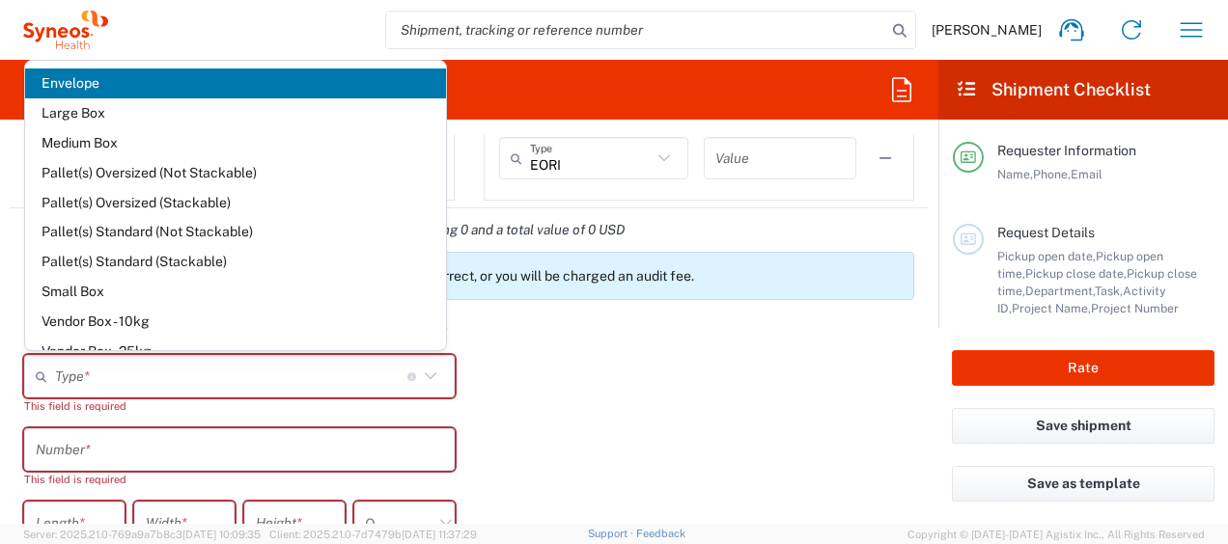
click at [106, 87] on span "Envelope" at bounding box center [235, 84] width 421 height 30
type input "Envelope"
type input "1"
type input "9.5"
type input "12.5"
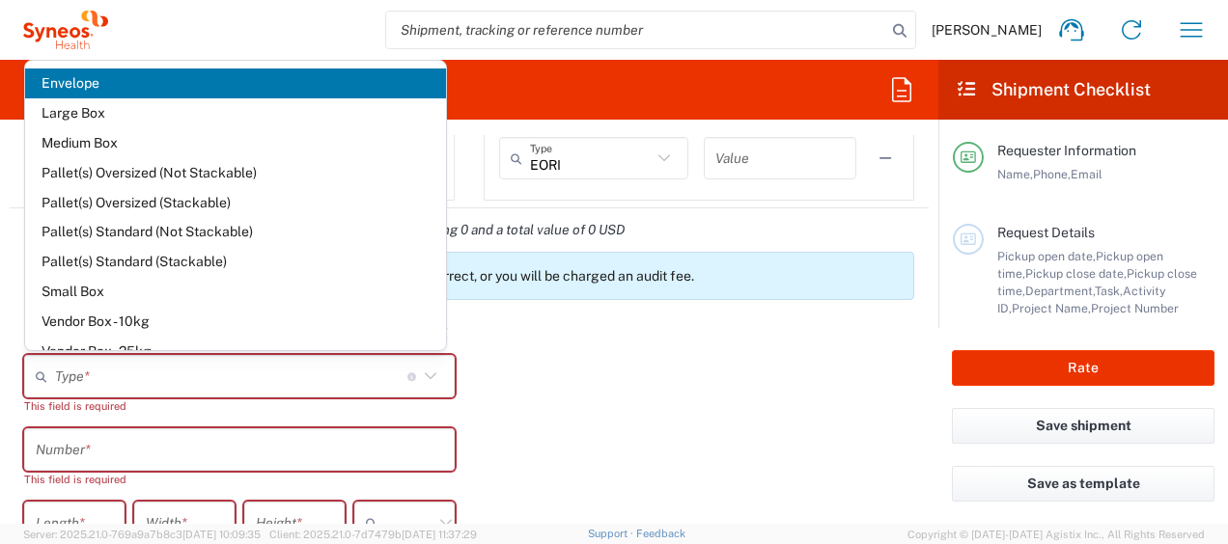
type input "0.25"
type input "in"
type input "0.45"
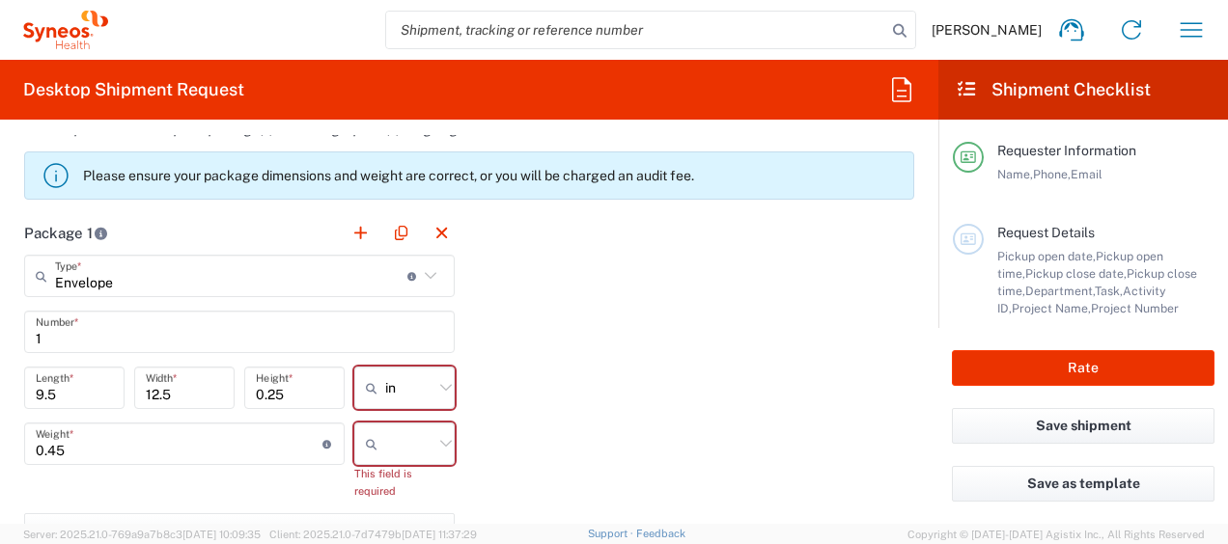
scroll to position [1737, 0]
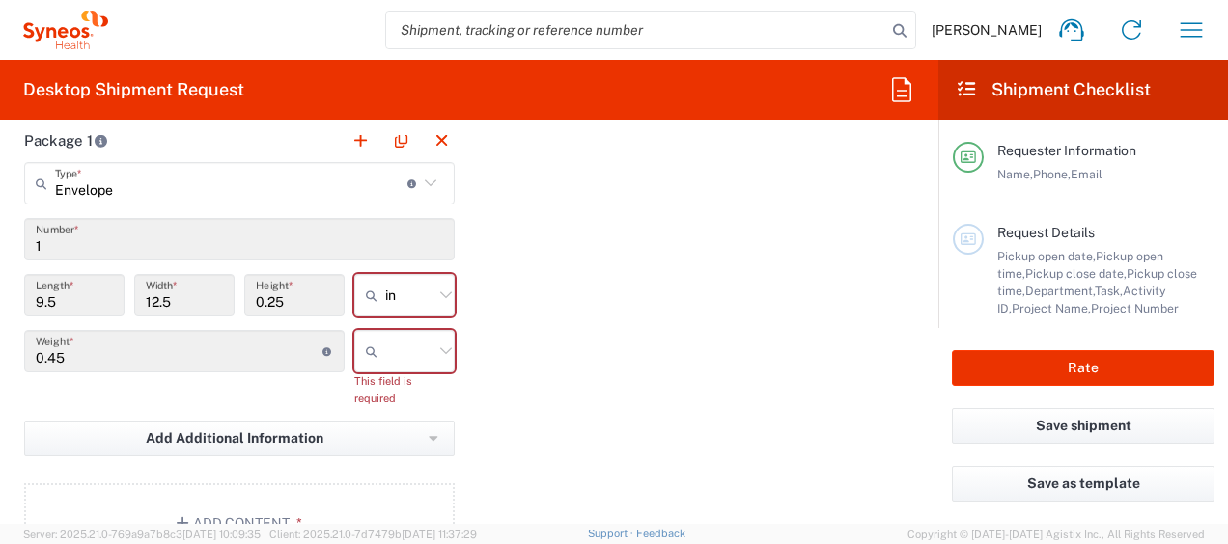
drag, startPoint x: 396, startPoint y: 352, endPoint x: 454, endPoint y: 258, distance: 110.9
click at [403, 340] on input "text" at bounding box center [409, 351] width 48 height 31
drag, startPoint x: 392, startPoint y: 428, endPoint x: 400, endPoint y: 421, distance: 11.6
click at [394, 428] on span "lbs" at bounding box center [397, 426] width 97 height 30
type input "lbs"
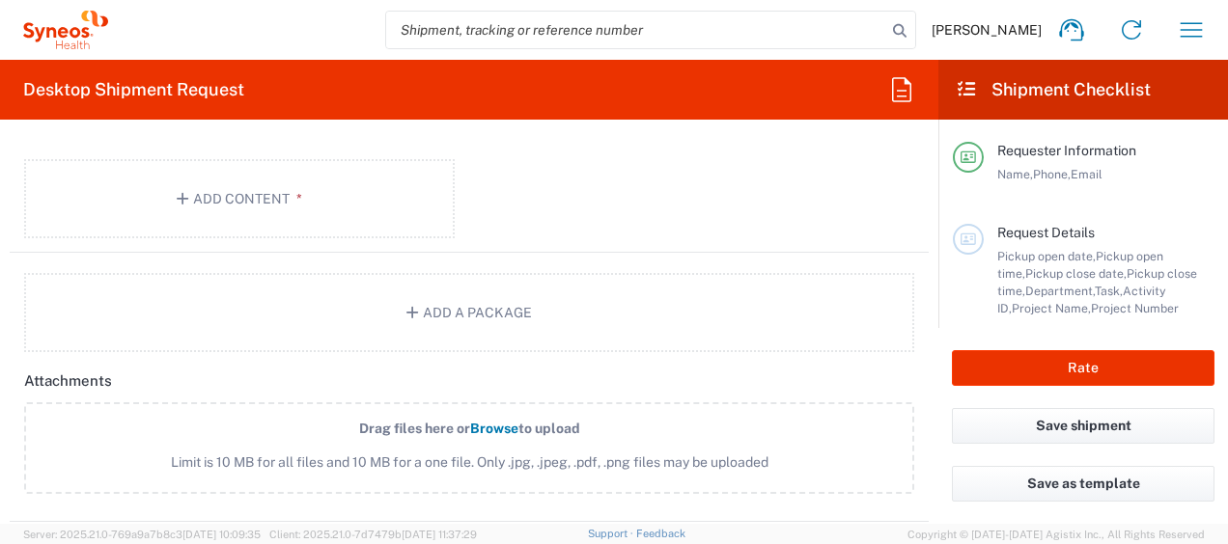
scroll to position [1834, 0]
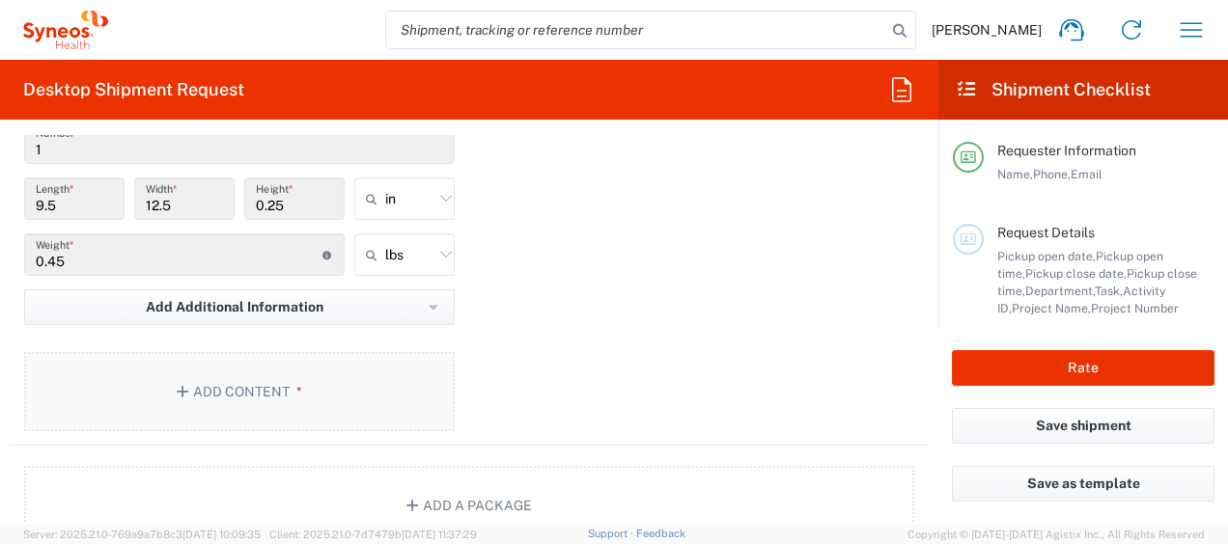
click at [281, 398] on button "Add Content *" at bounding box center [239, 391] width 430 height 79
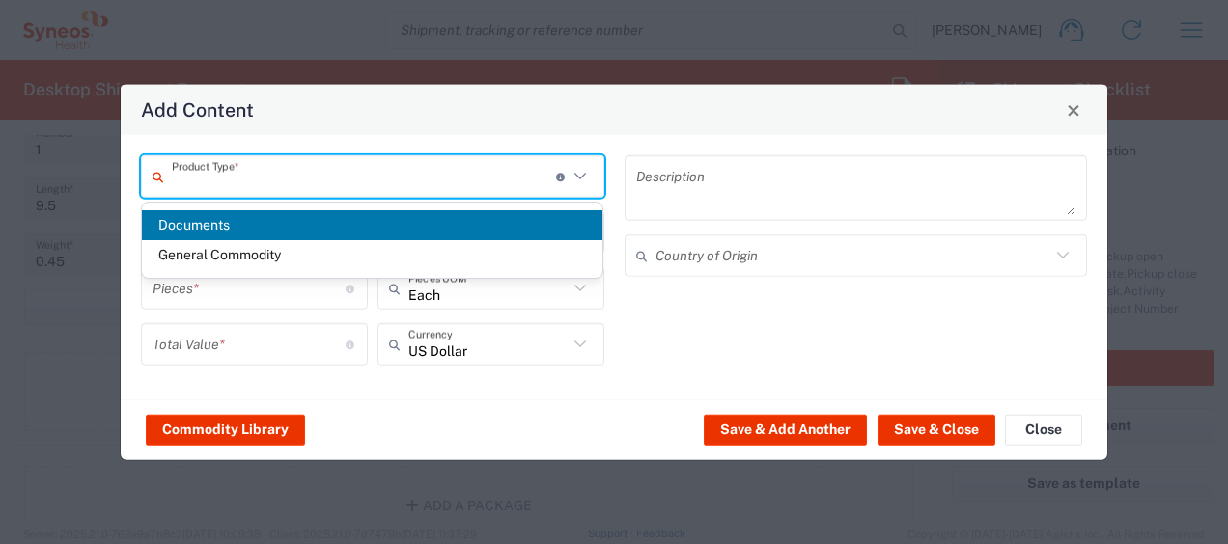
click at [262, 184] on input "text" at bounding box center [364, 176] width 384 height 34
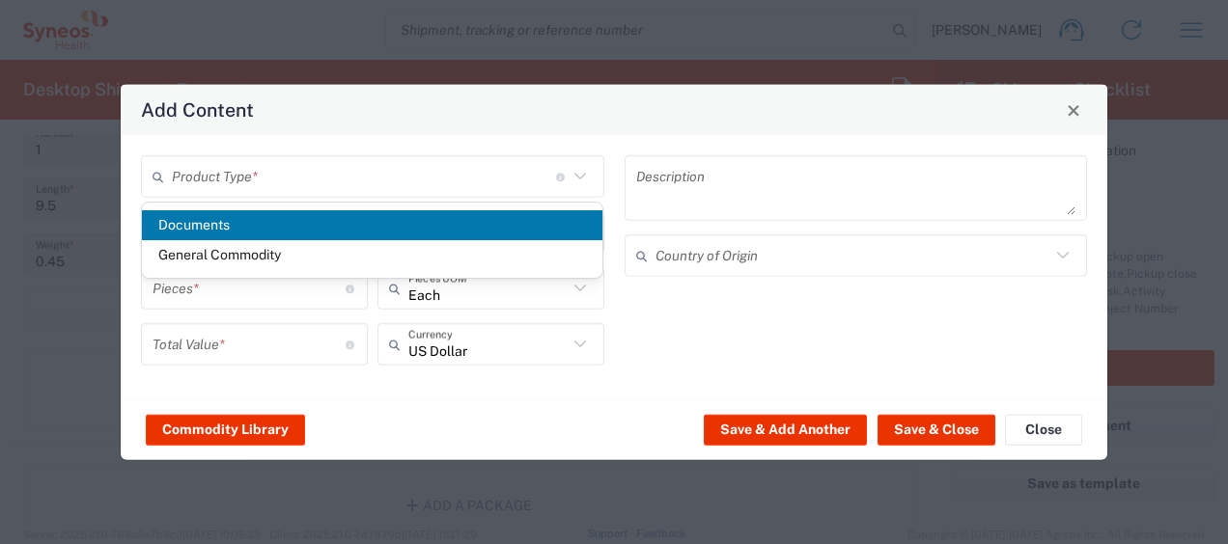
click at [293, 232] on span "Documents" at bounding box center [372, 225] width 461 height 30
type input "Documents"
type input "1"
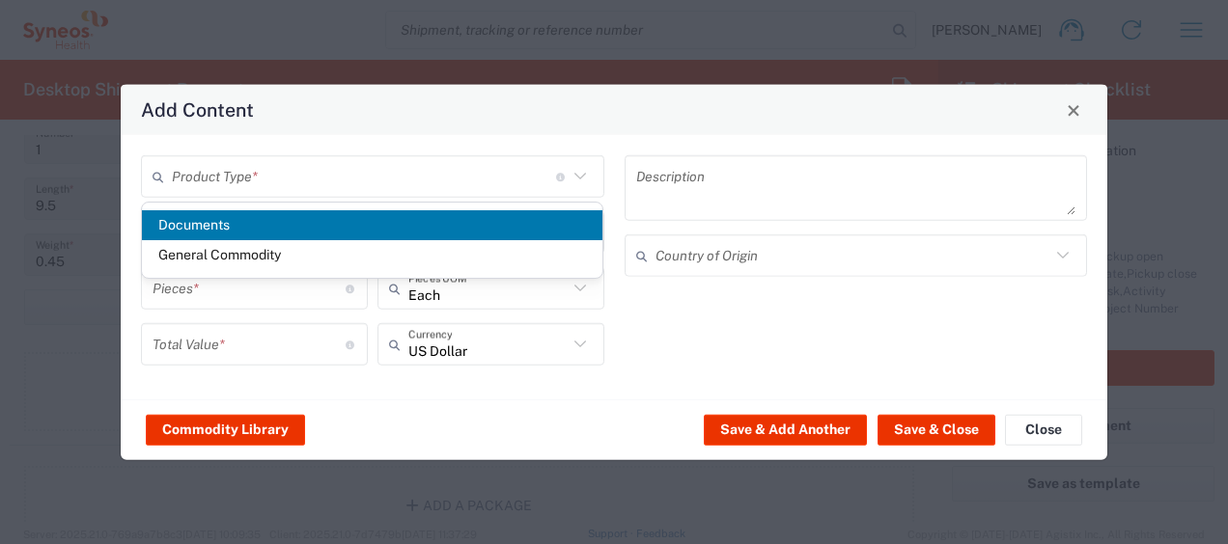
type textarea "Documents"
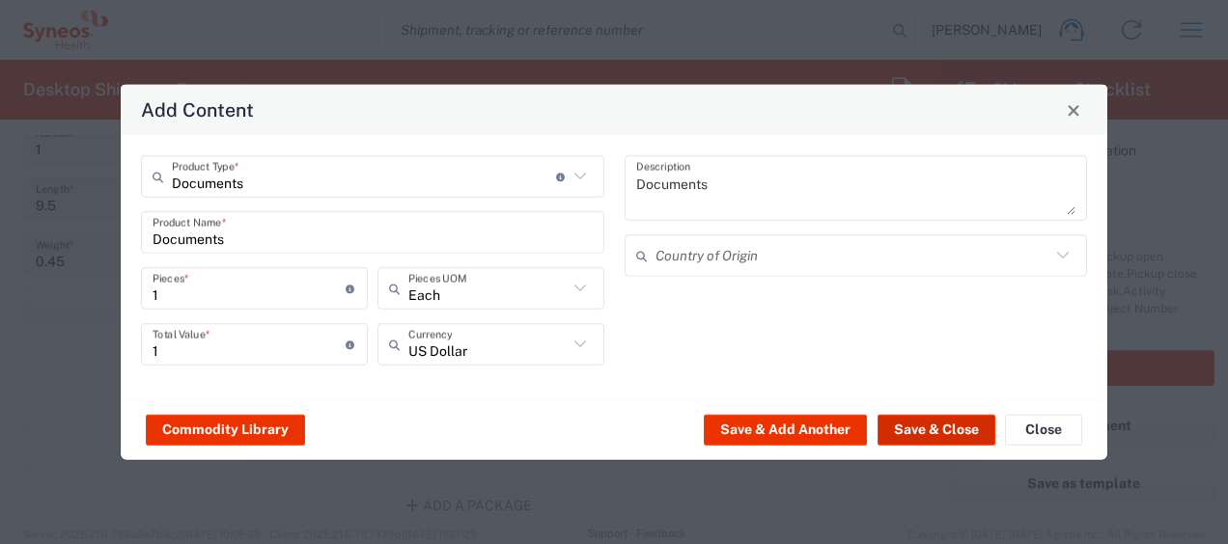
click at [938, 430] on button "Save & Close" at bounding box center [936, 429] width 118 height 31
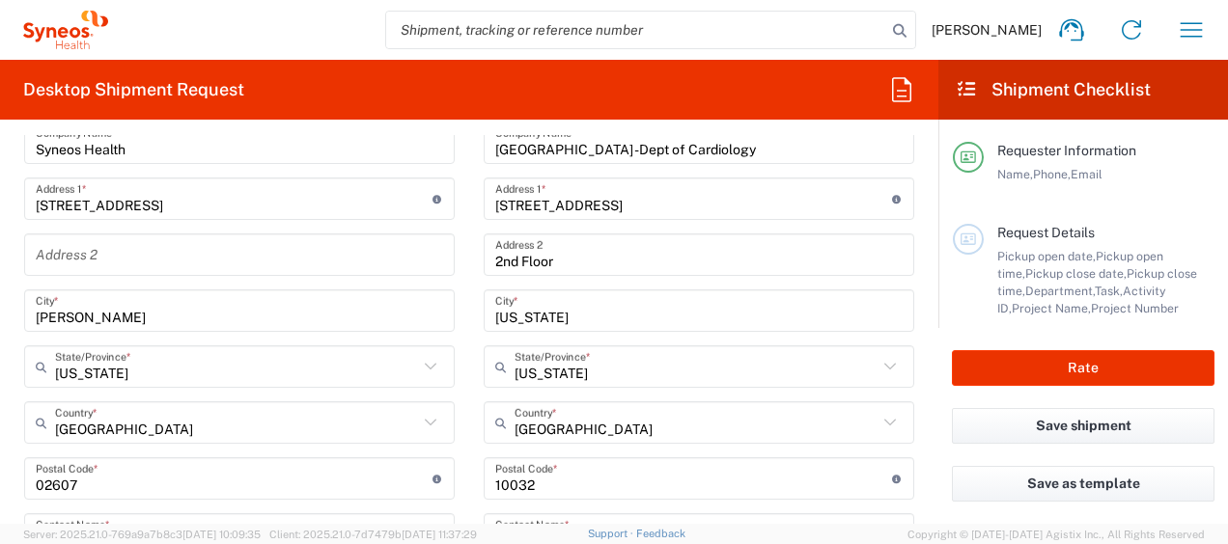
scroll to position [965, 0]
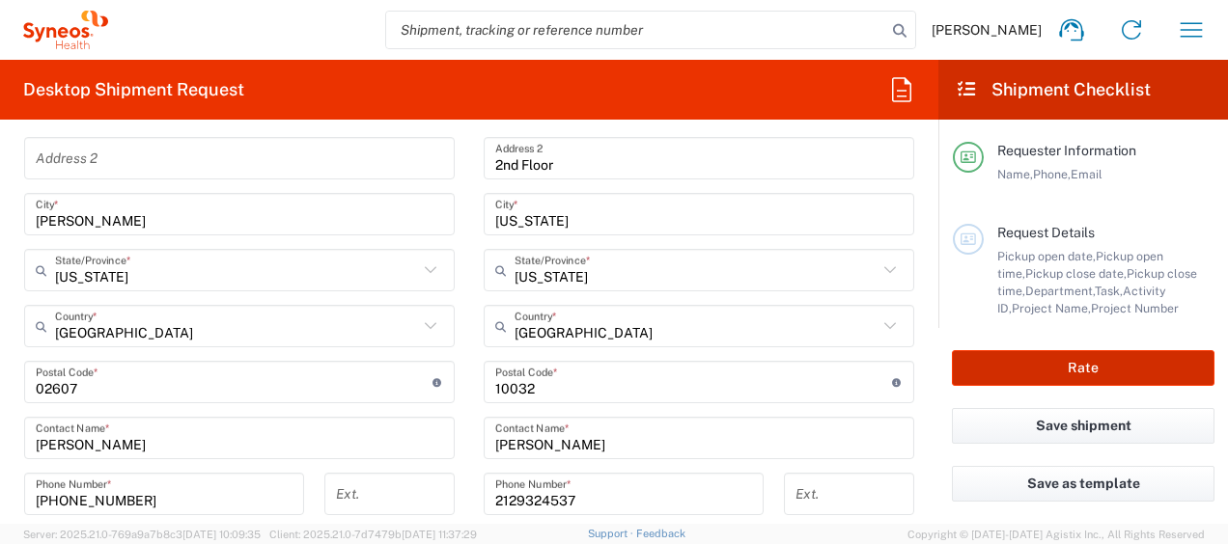
click at [1085, 373] on button "Rate" at bounding box center [1083, 368] width 262 height 36
type input "3190"
type input "7061953"
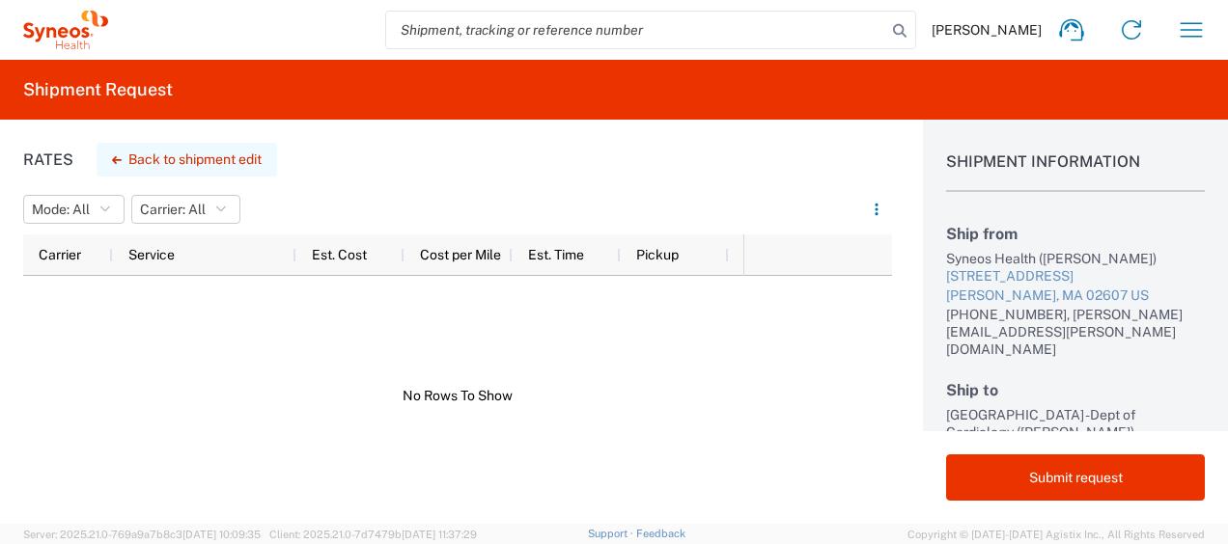
click at [118, 157] on icon "button" at bounding box center [117, 160] width 10 height 8
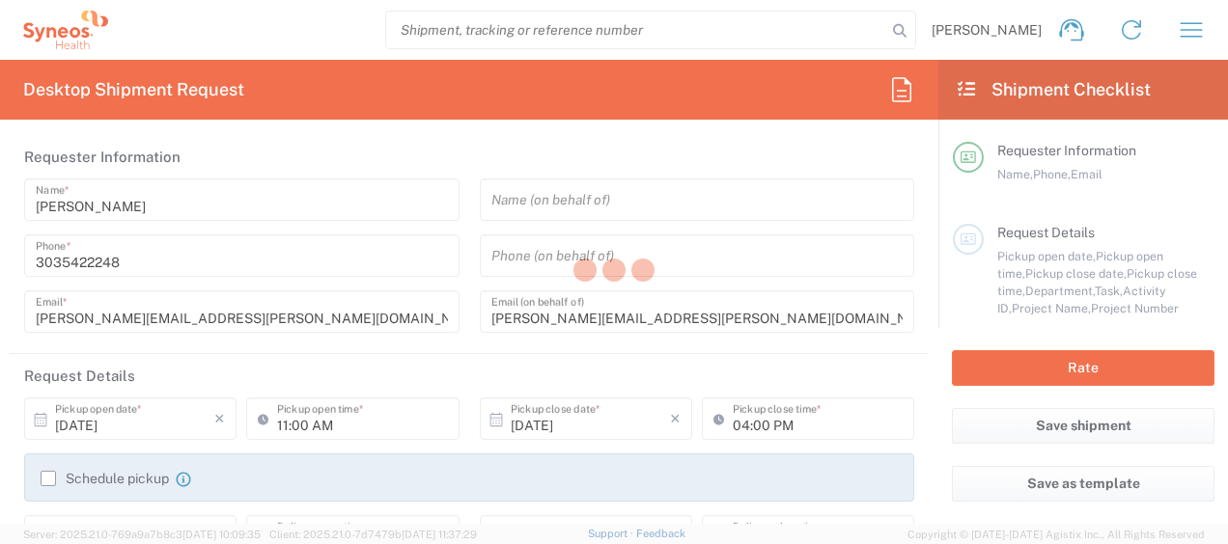
type input "[US_STATE]"
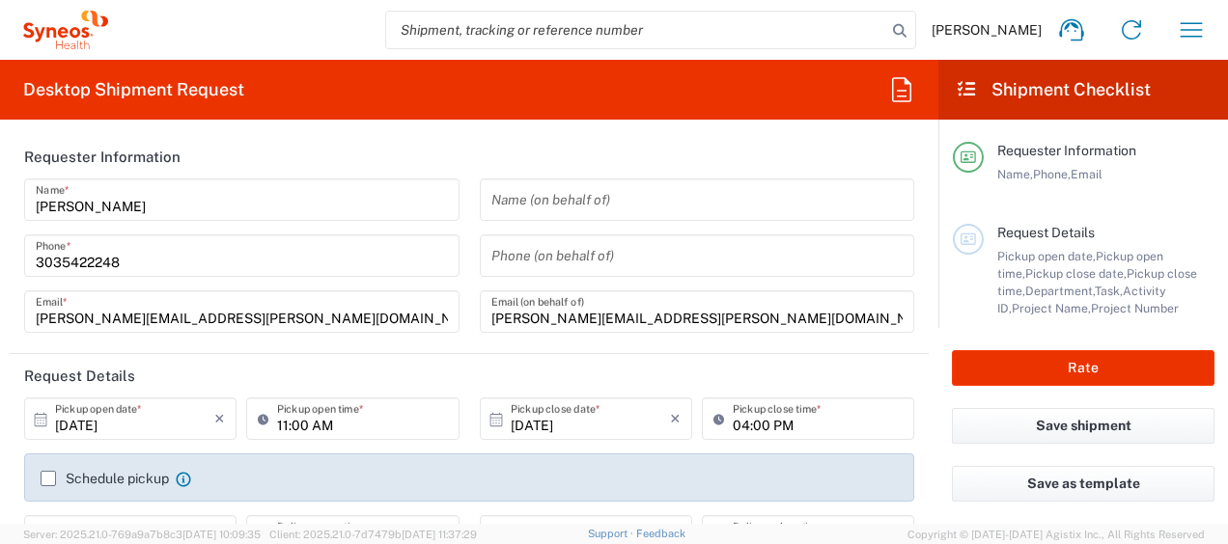
type input "Envelope"
type input "7061953"
type input "802-ALX-002"
type input "3190"
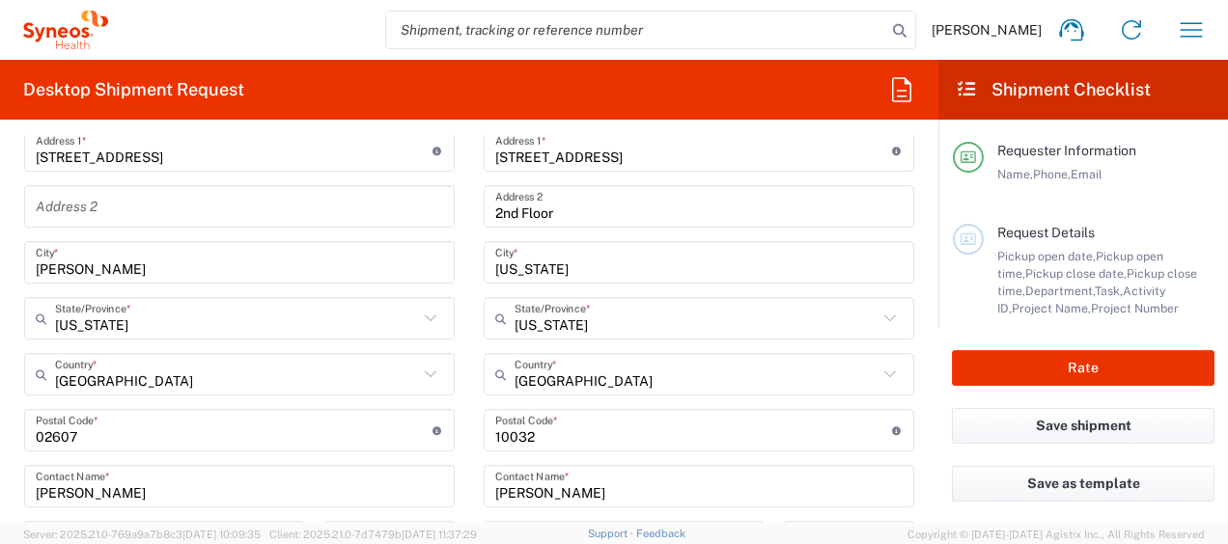
scroll to position [965, 0]
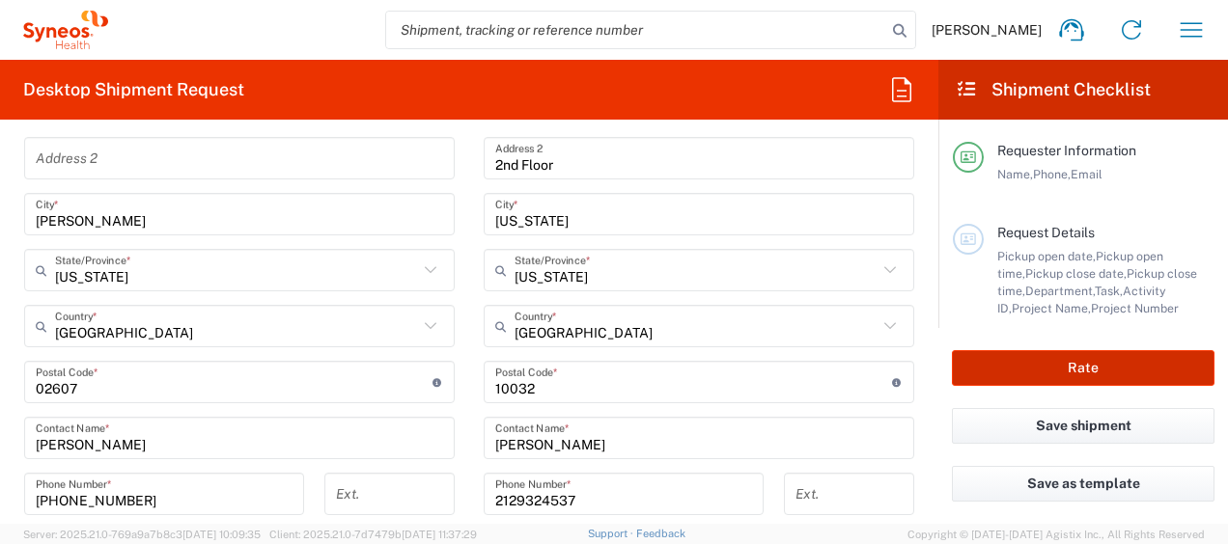
click at [1177, 359] on button "Rate" at bounding box center [1083, 368] width 262 height 36
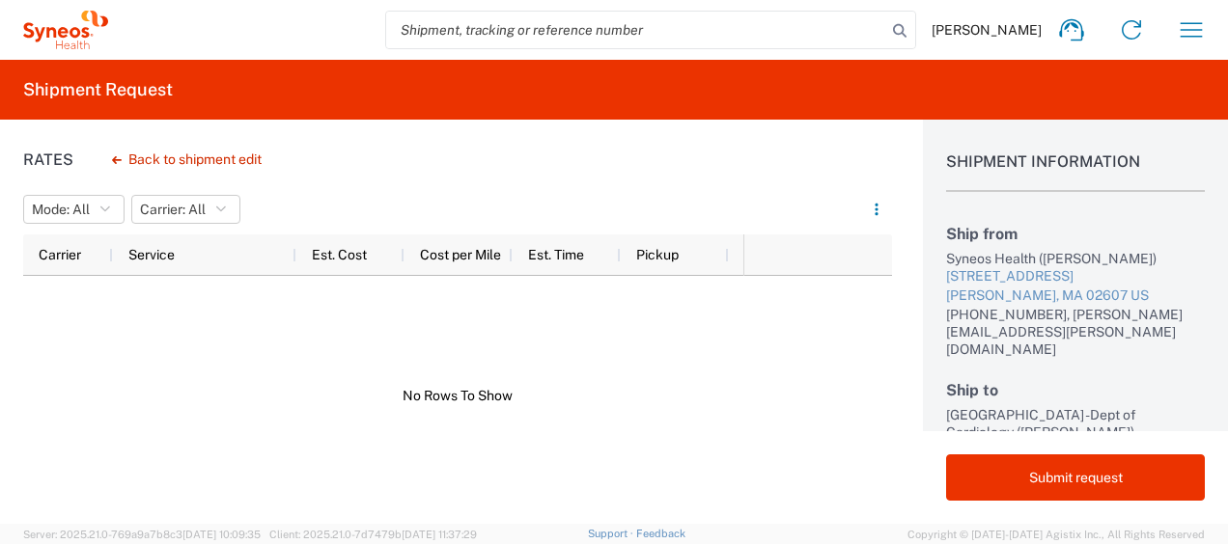
scroll to position [4, 0]
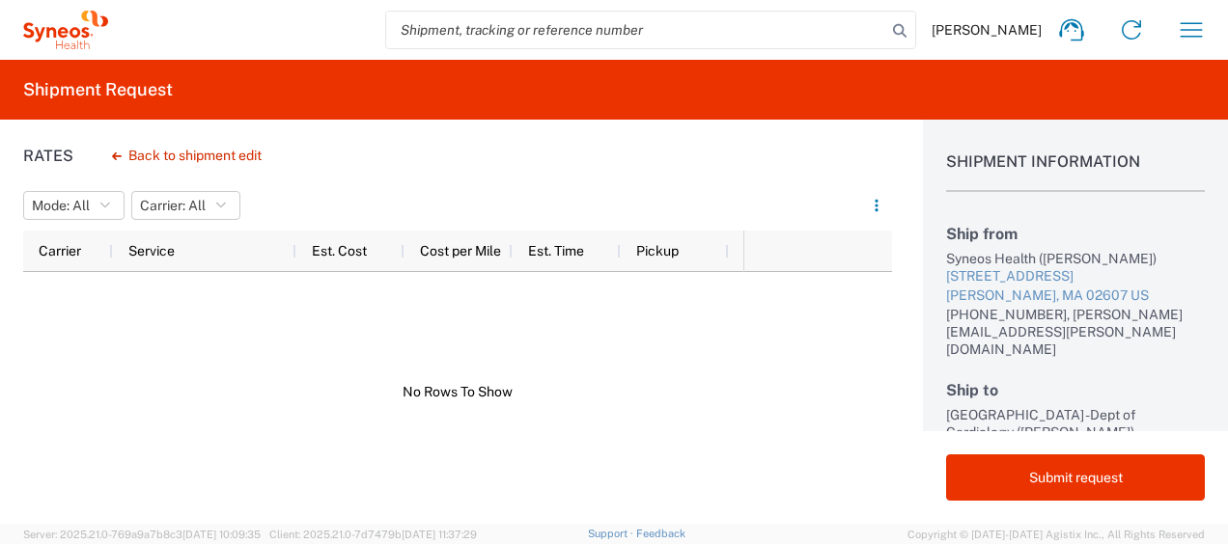
click at [122, 155] on button "Back to shipment edit" at bounding box center [187, 156] width 180 height 34
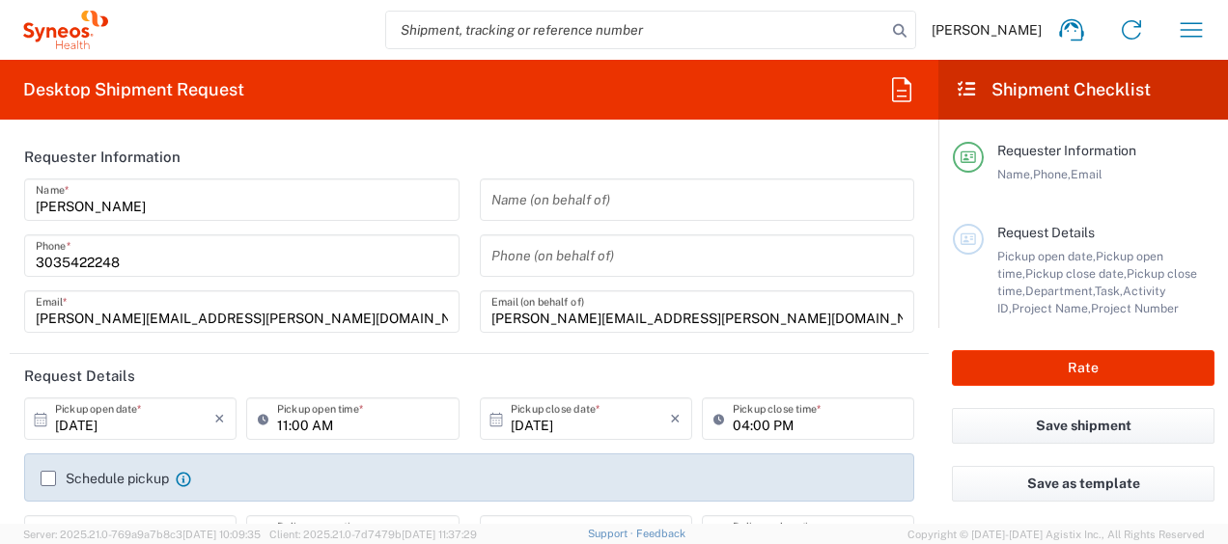
type input "[US_STATE]"
type input "7061953"
type input "802-ALX-002"
type input "Envelope"
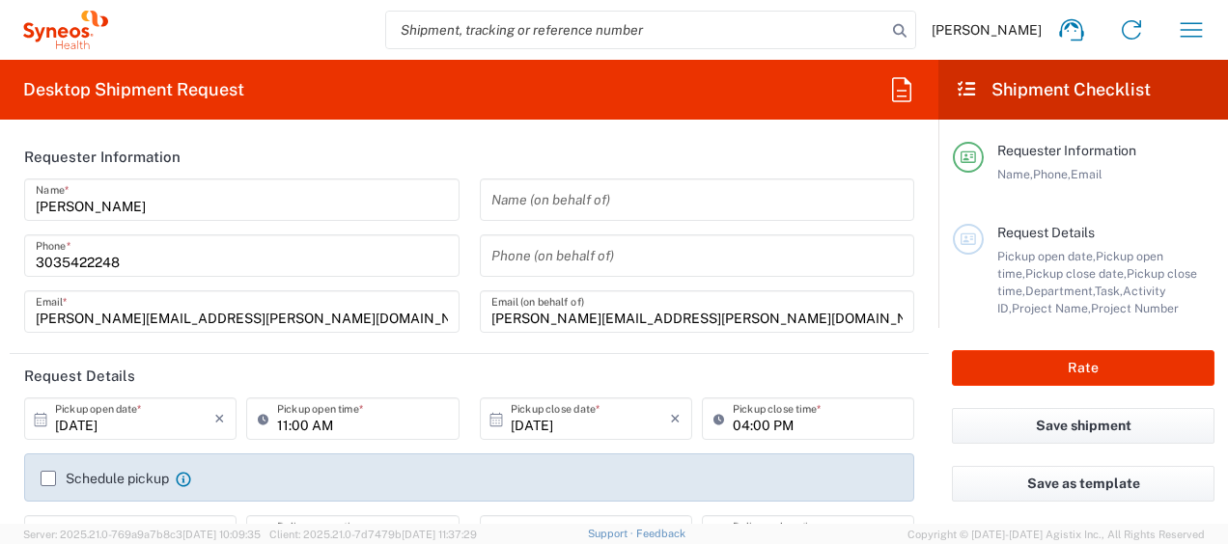
type input "3190"
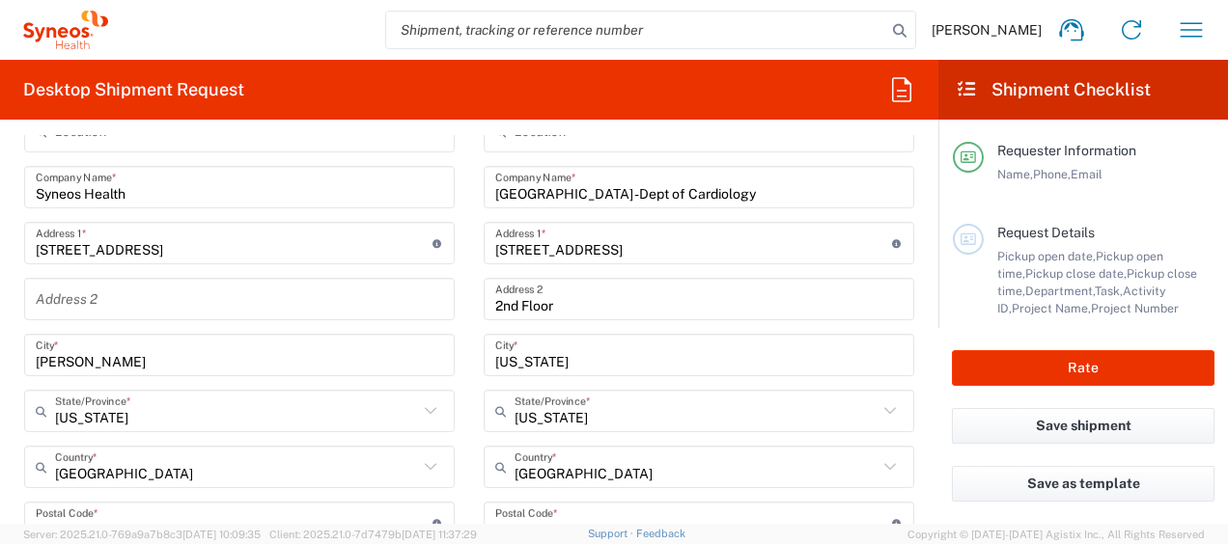
scroll to position [500, 0]
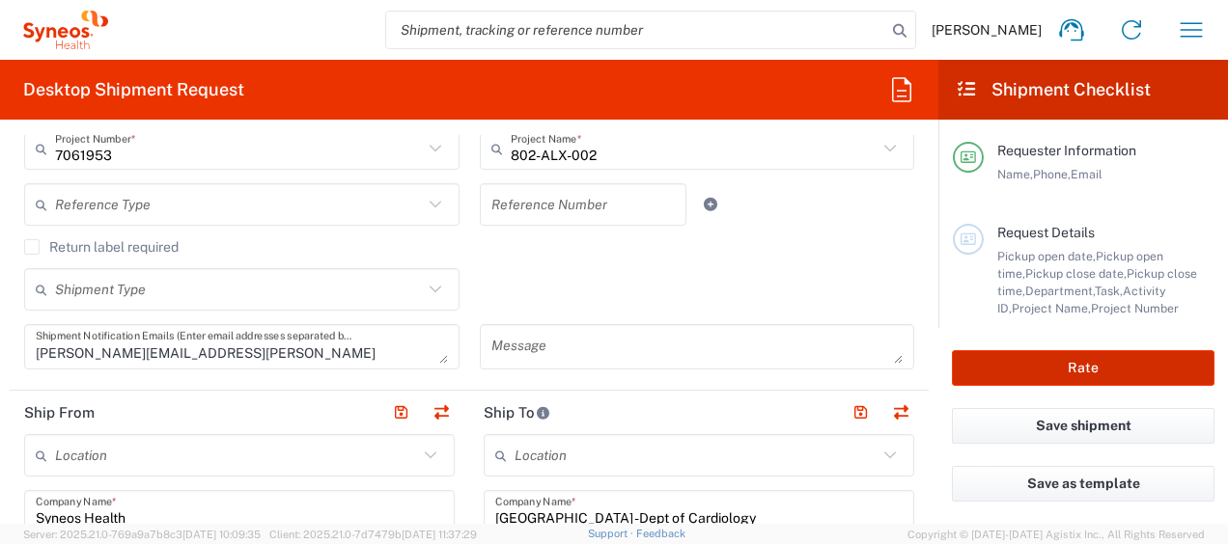
click at [1049, 365] on button "Rate" at bounding box center [1083, 368] width 262 height 36
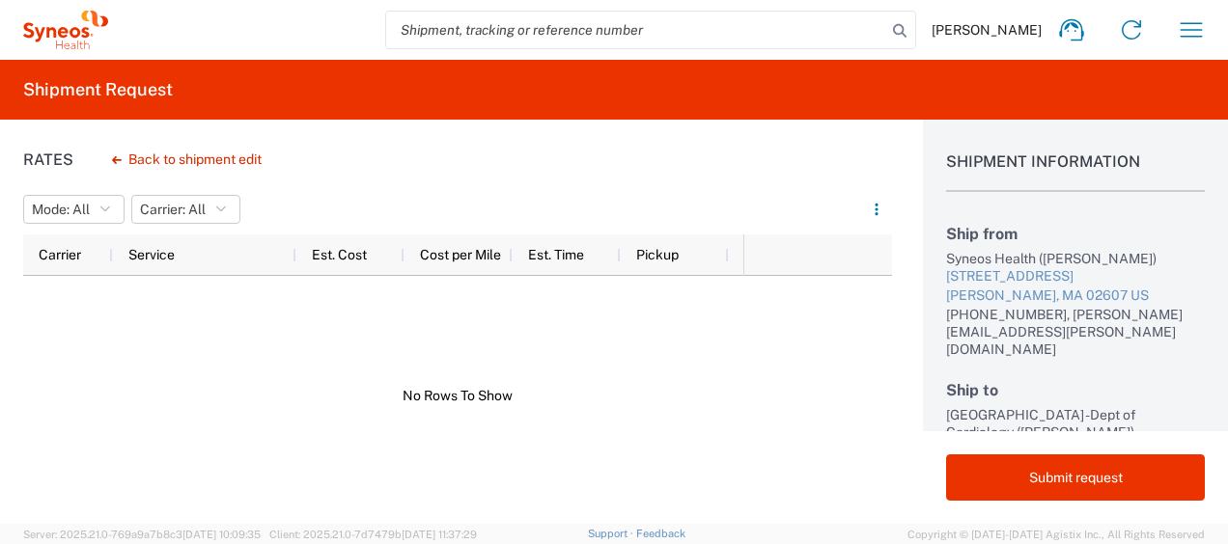
scroll to position [97, 0]
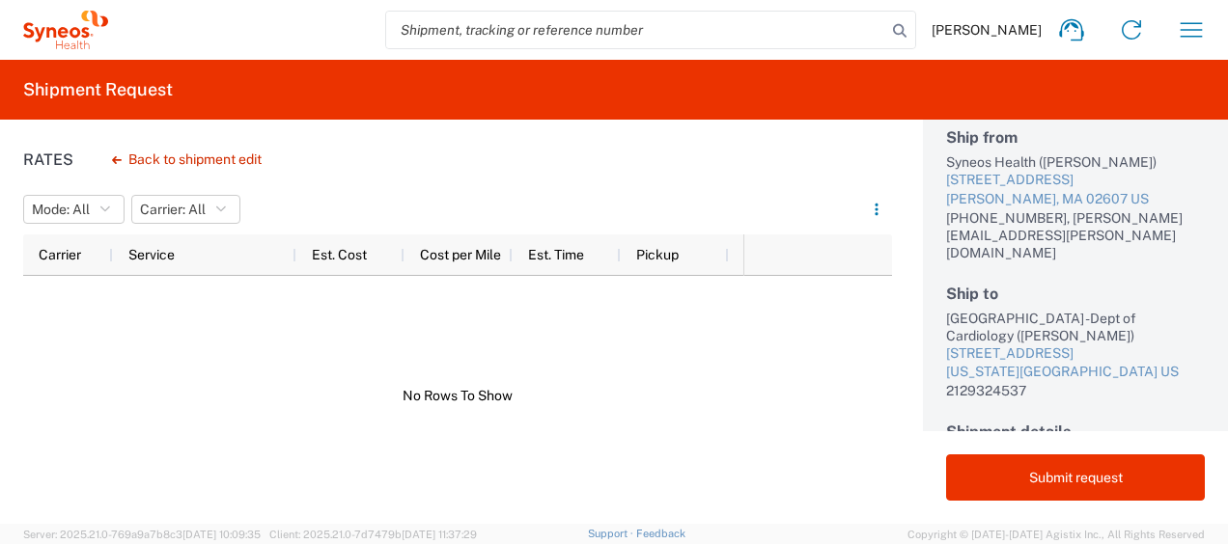
drag, startPoint x: 775, startPoint y: 222, endPoint x: 780, endPoint y: 213, distance: 9.9
click at [770, 214] on div "Mode: All All Carrier: All All" at bounding box center [457, 209] width 869 height 31
click at [114, 161] on icon "button" at bounding box center [117, 160] width 10 height 8
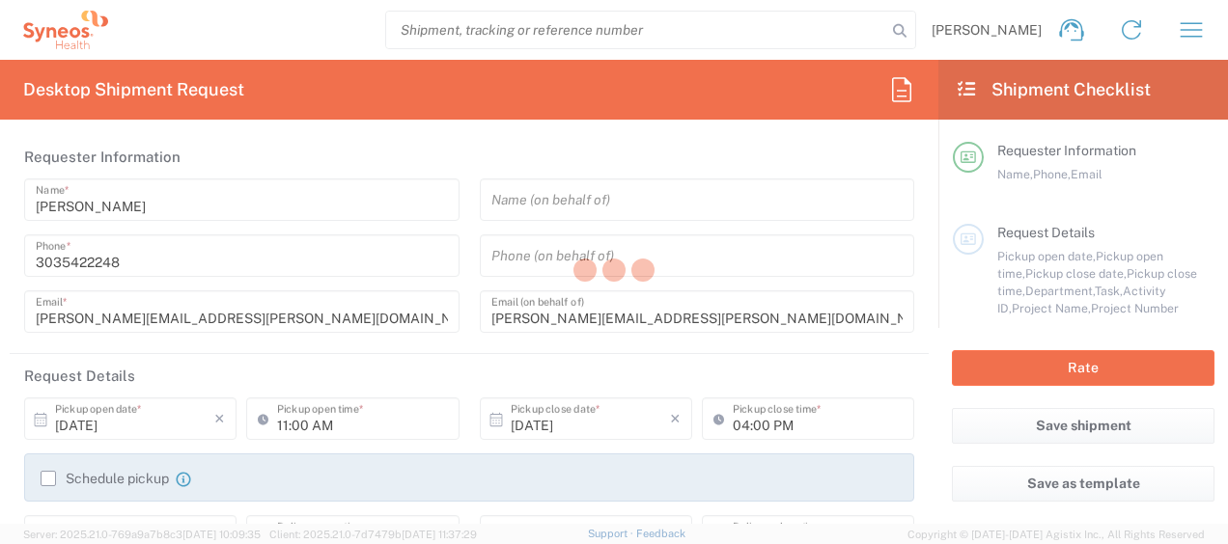
type input "7061953"
type input "[US_STATE]"
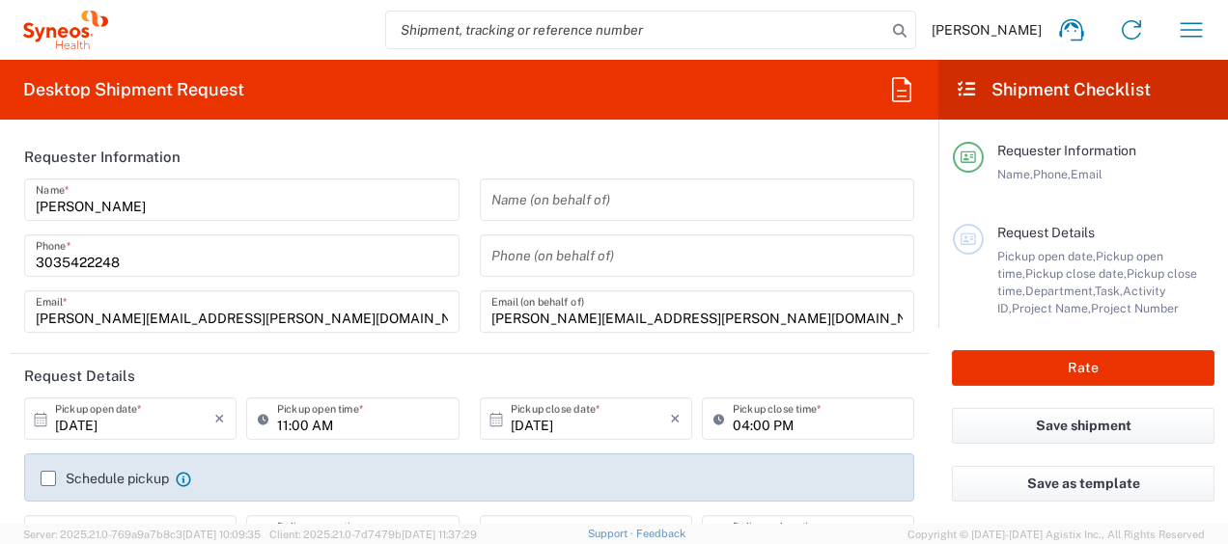
type input "Envelope"
type input "802-ALX-002"
type input "3190"
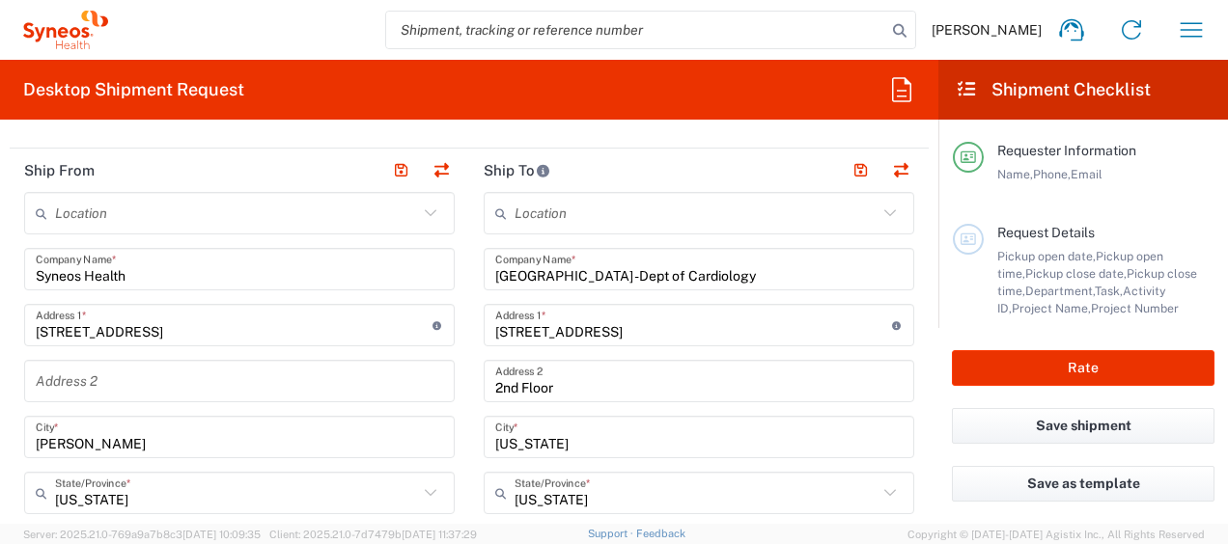
scroll to position [772, 0]
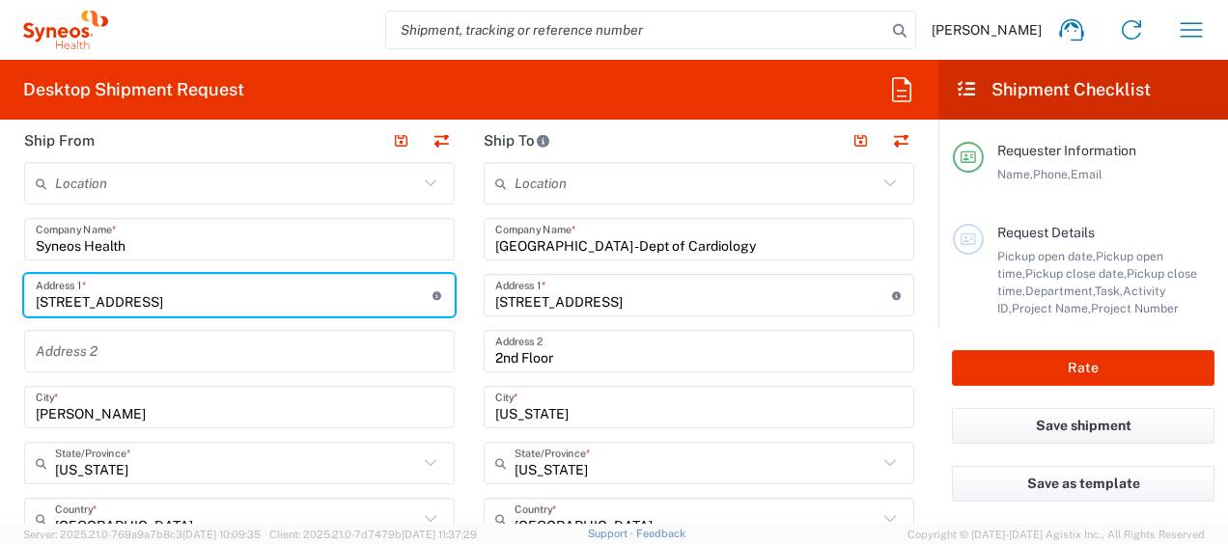
drag, startPoint x: 389, startPoint y: 293, endPoint x: 6, endPoint y: 291, distance: 383.1
click at [0, 290] on html "[PERSON_NAME] Home Shipment estimator Shipment tracking Desktop shipment reques…" at bounding box center [614, 272] width 1228 height 544
type input "i"
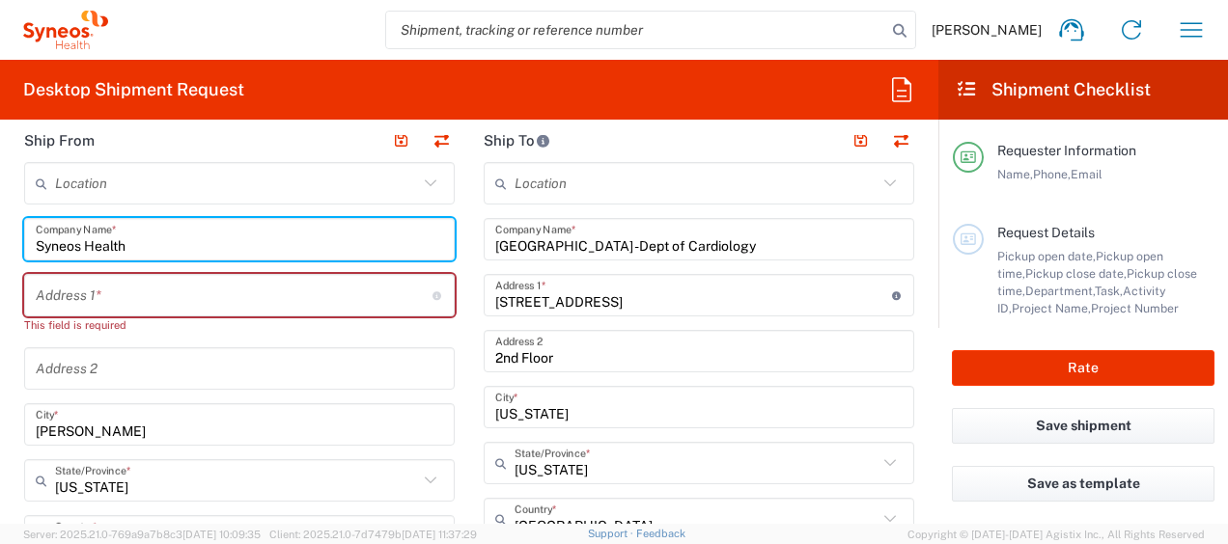
drag, startPoint x: 152, startPoint y: 230, endPoint x: -4, endPoint y: 217, distance: 156.8
click at [0, 217] on html "[PERSON_NAME] Home Shipment estimator Shipment tracking Desktop shipment reques…" at bounding box center [614, 272] width 1228 height 544
type input "irg"
click at [160, 280] on input "text" at bounding box center [234, 296] width 397 height 34
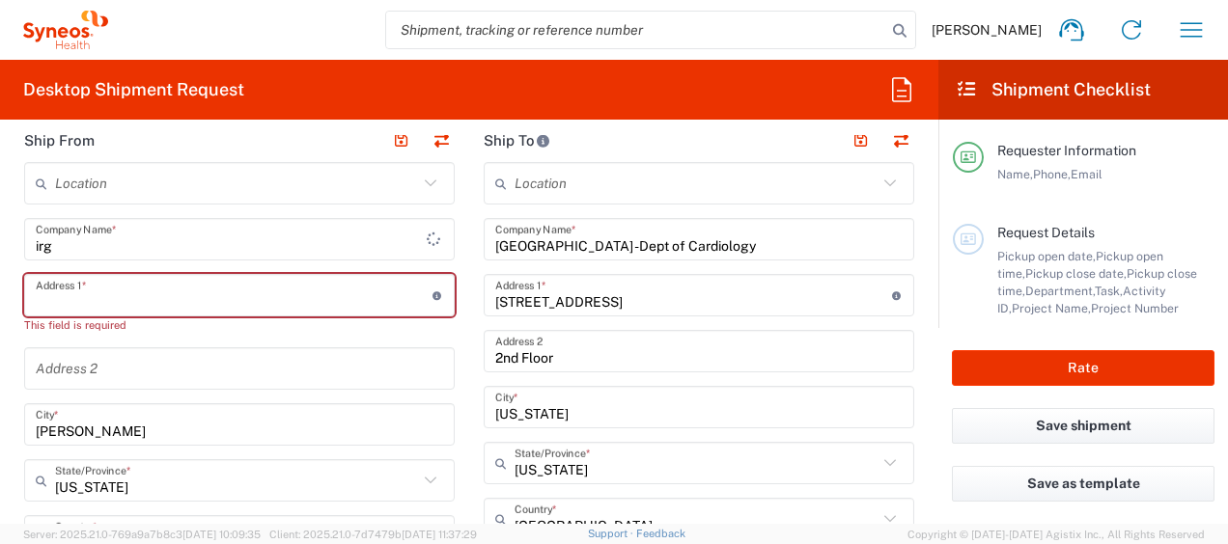
click at [162, 297] on input "text" at bounding box center [234, 296] width 397 height 34
click at [59, 290] on input "text" at bounding box center [234, 296] width 397 height 34
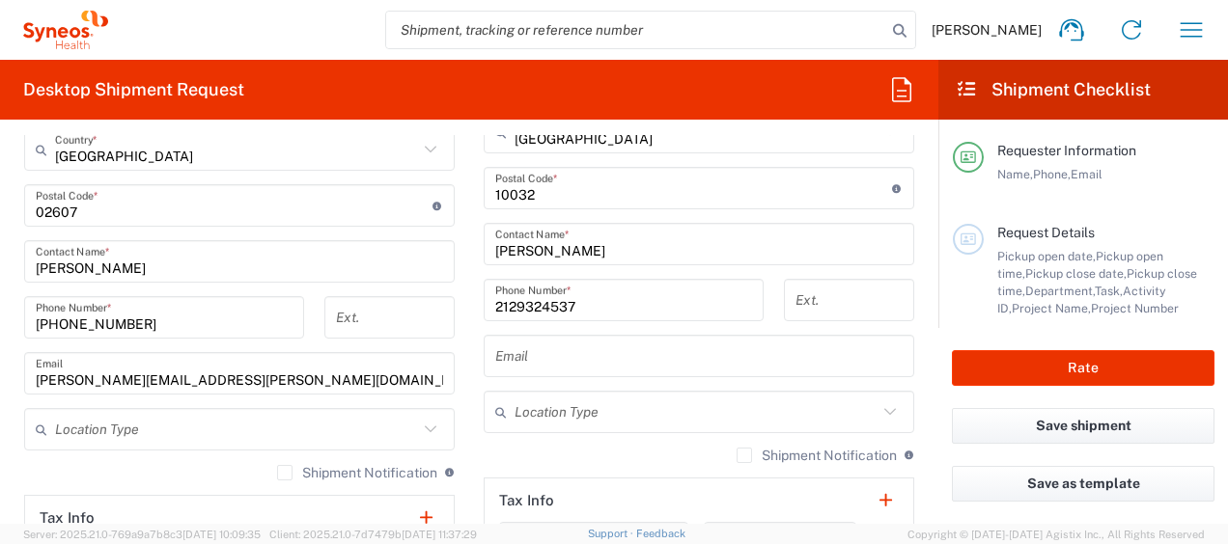
scroll to position [1158, 0]
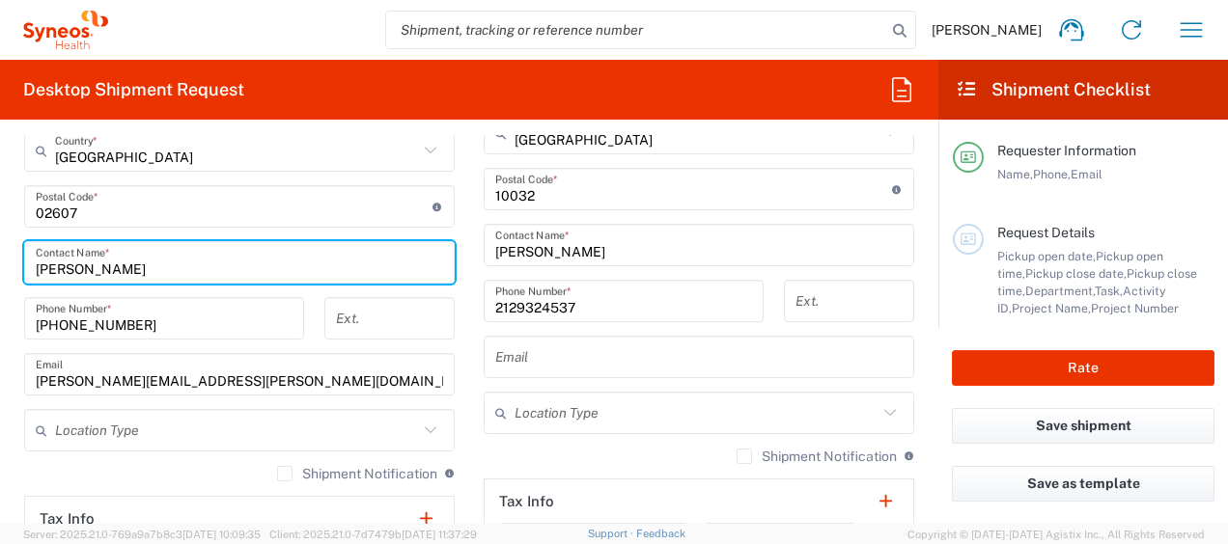
drag, startPoint x: 181, startPoint y: 266, endPoint x: 41, endPoint y: 154, distance: 179.2
click at [0, 226] on html "[PERSON_NAME] Home Shipment estimator Shipment tracking Desktop shipment reques…" at bounding box center [614, 272] width 1228 height 544
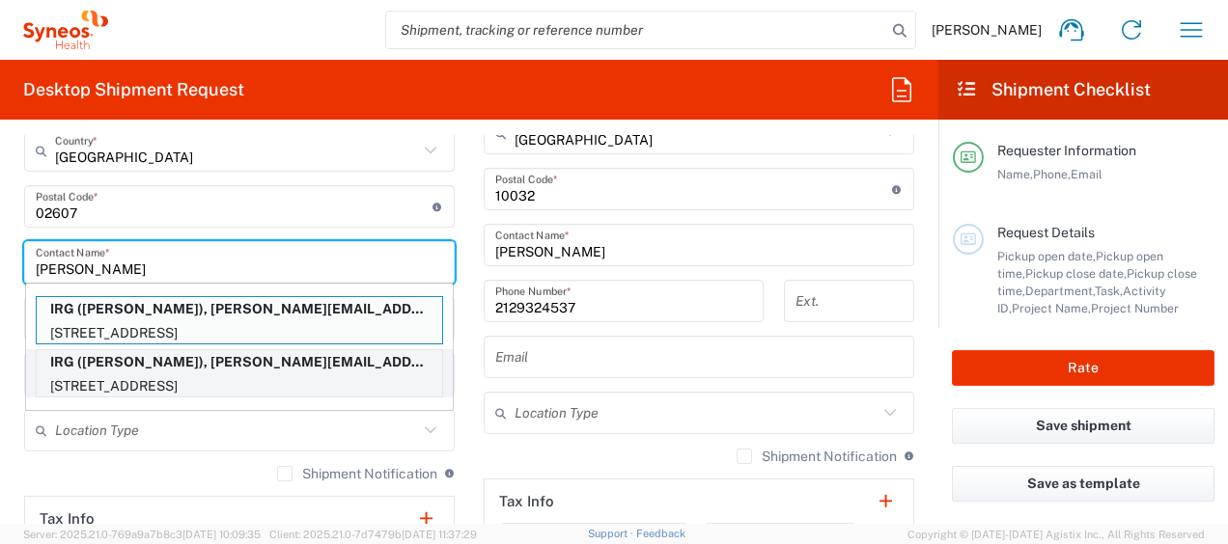
type input "[PERSON_NAME]"
click at [201, 374] on p "[STREET_ADDRESS]" at bounding box center [239, 386] width 405 height 24
type input "IRG"
type input "12 WEATHERVANE WAY"
type input "WARWICK"
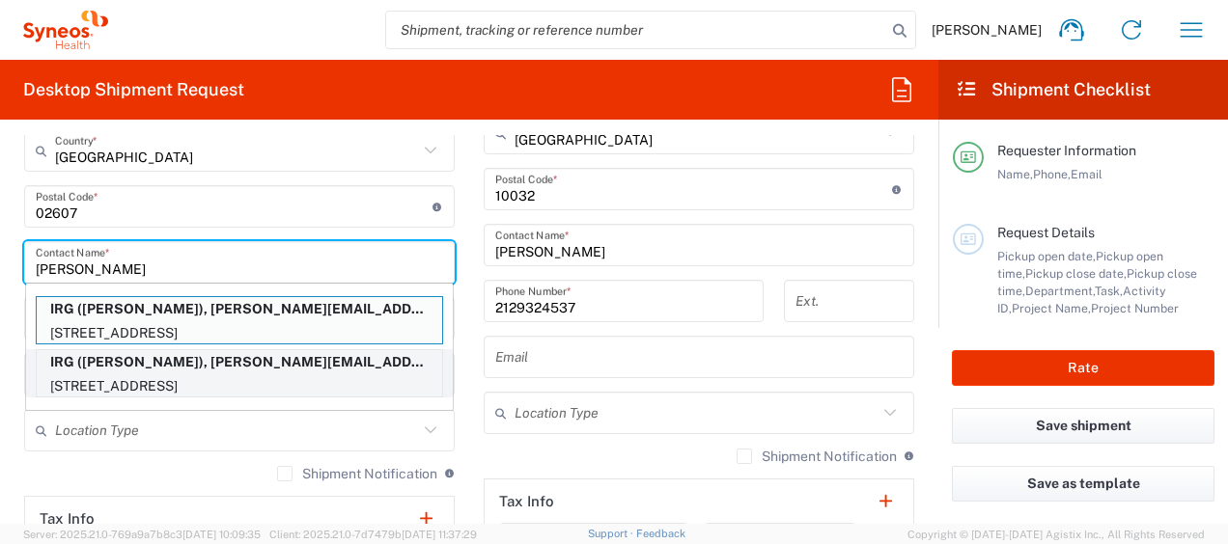
type input "[US_STATE]"
type input "10990"
type input "[PERSON_NAME]"
type input "8452164746"
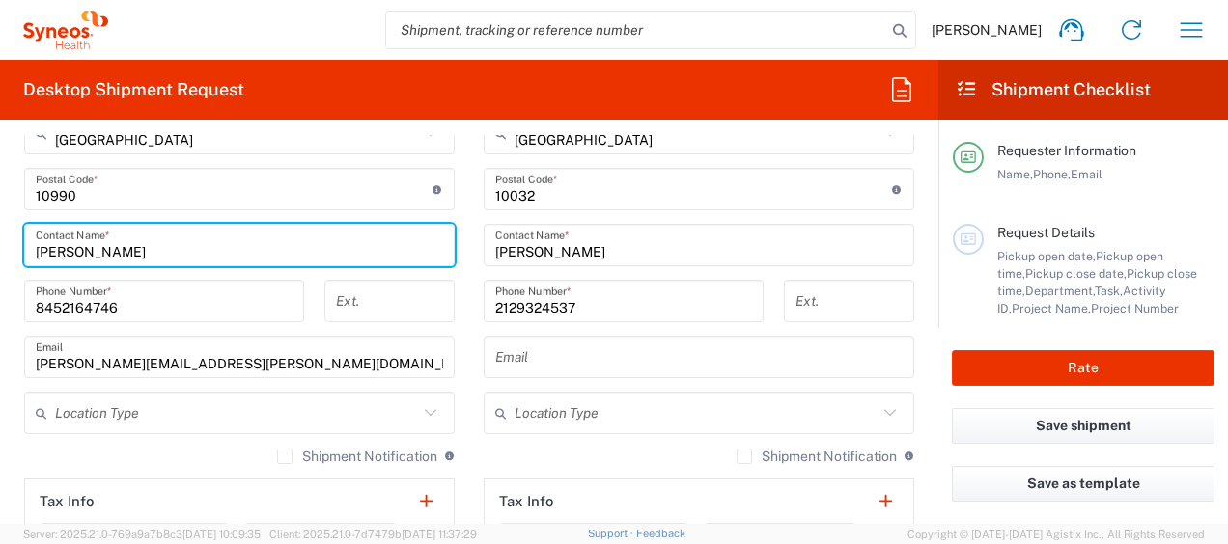
scroll to position [1141, 0]
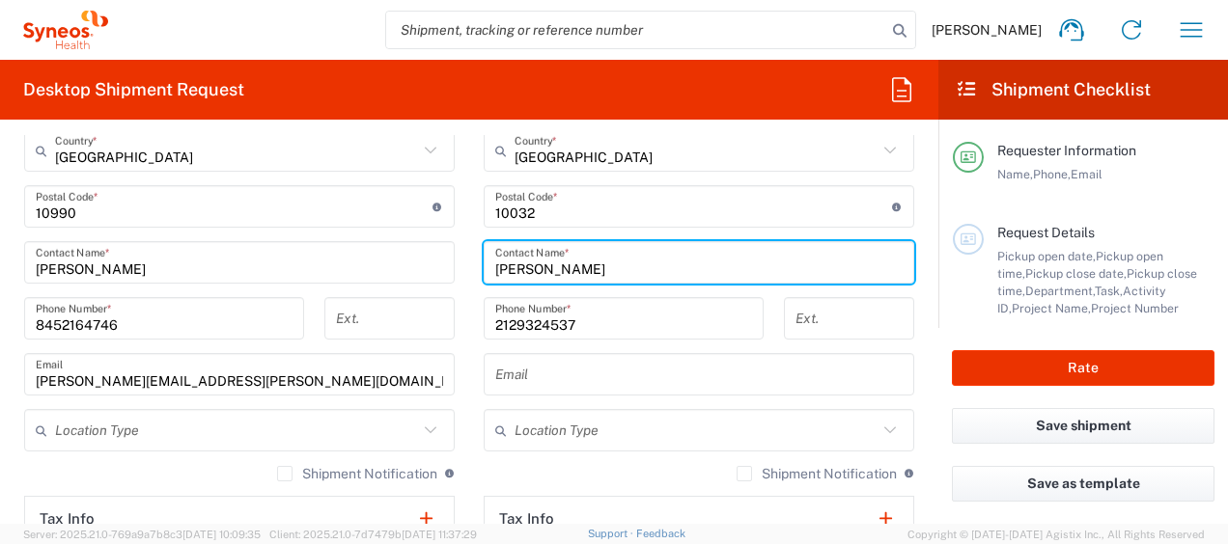
drag, startPoint x: 656, startPoint y: 272, endPoint x: 106, endPoint y: 227, distance: 551.9
click at [94, 239] on div "Ship From Location [PERSON_NAME] LLC-[GEOGRAPHIC_DATA] [GEOGRAPHIC_DATA] [GEOGR…" at bounding box center [469, 181] width 919 height 862
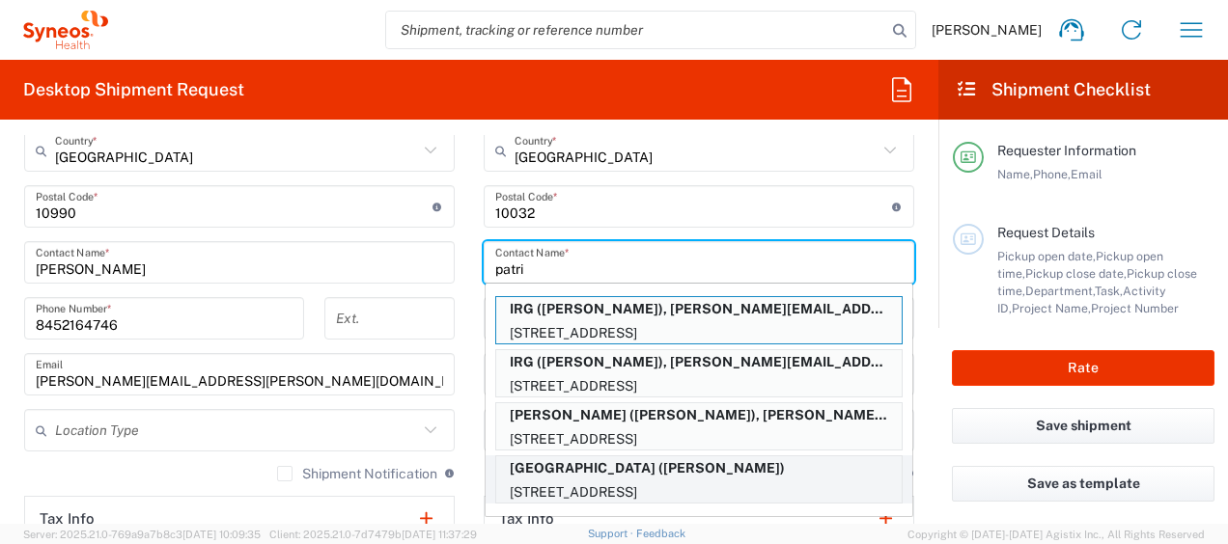
type input "patri"
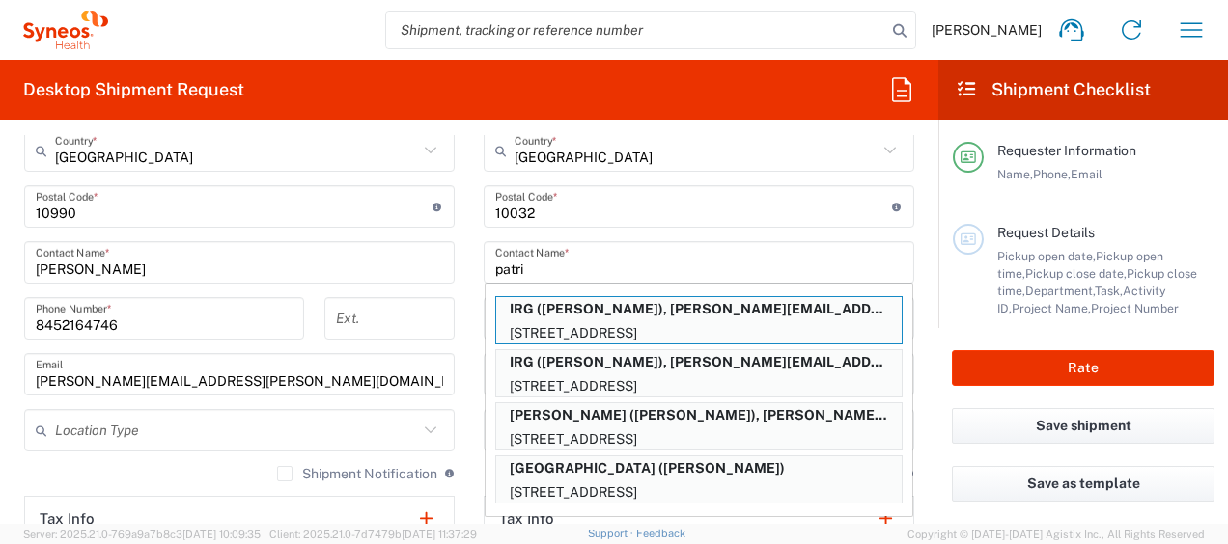
click at [791, 462] on p "[GEOGRAPHIC_DATA] ([PERSON_NAME])" at bounding box center [698, 468] width 405 height 24
type input "[GEOGRAPHIC_DATA]"
type input "[STREET_ADDRESS]"
type input "[GEOGRAPHIC_DATA]"
type input "[US_STATE]"
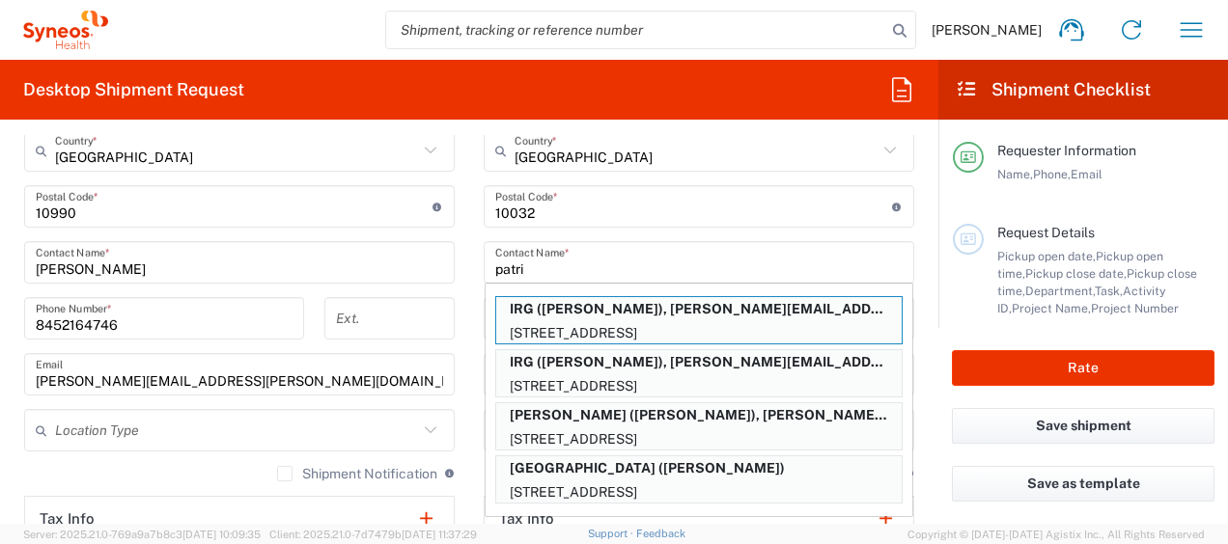
type input "19104"
type input "[PERSON_NAME]"
type input "2156629000"
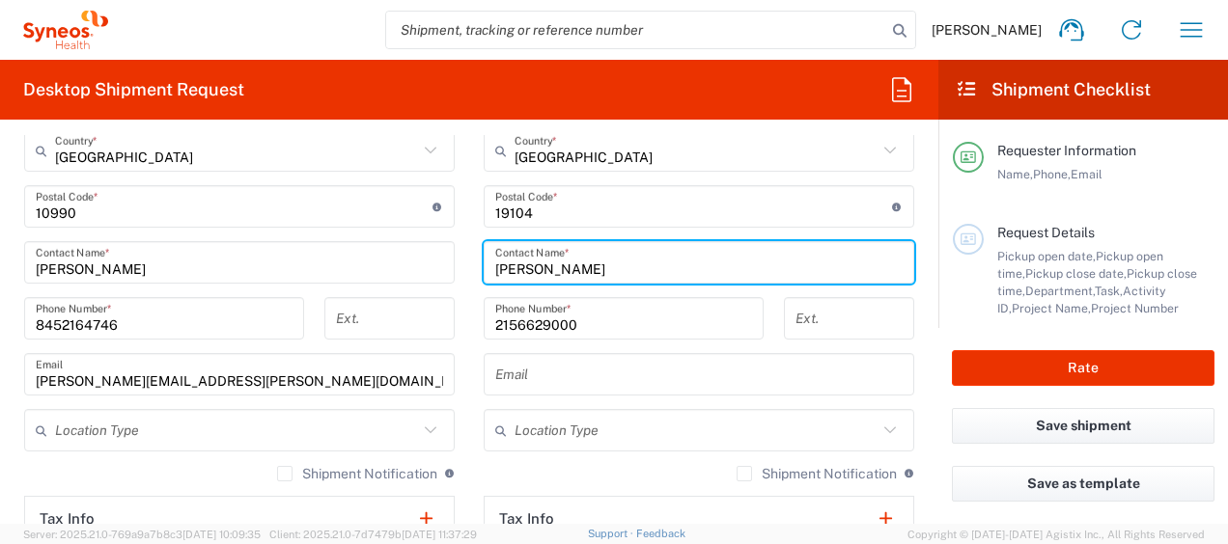
click at [469, 280] on main "Location [PERSON_NAME] LLC-[GEOGRAPHIC_DATA] [GEOGRAPHIC_DATA] [GEOGRAPHIC_DATA…" at bounding box center [698, 198] width 459 height 811
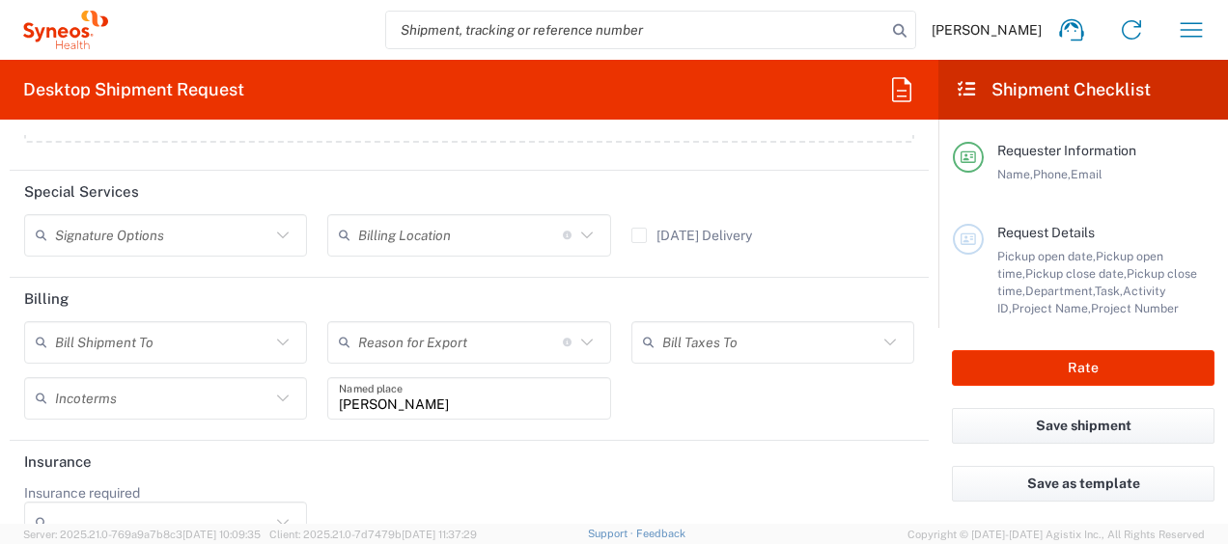
scroll to position [2202, 0]
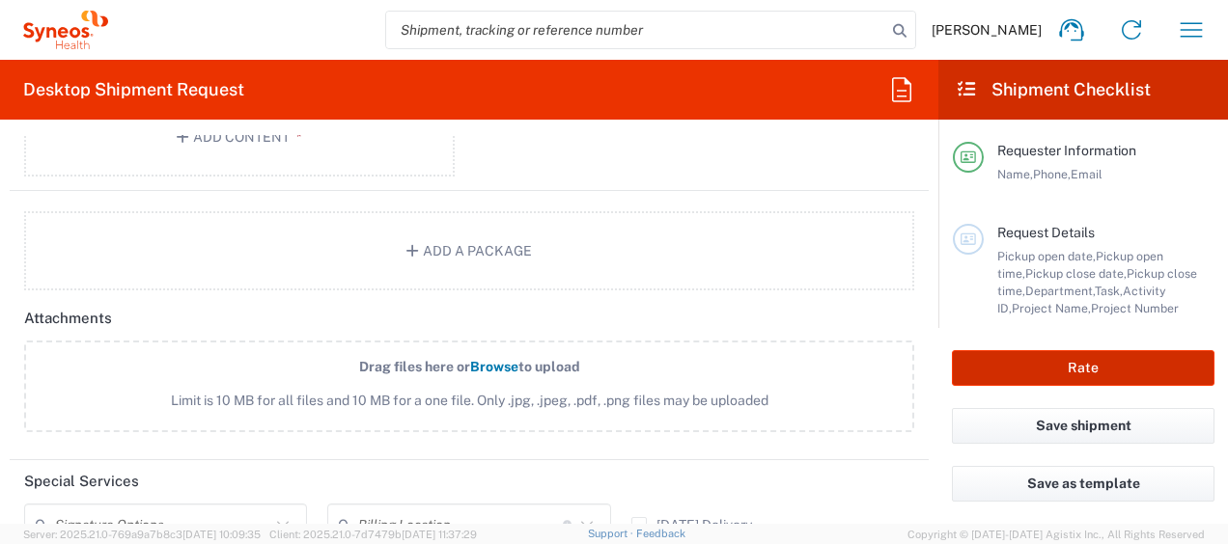
click at [986, 355] on button "Rate" at bounding box center [1083, 368] width 262 height 36
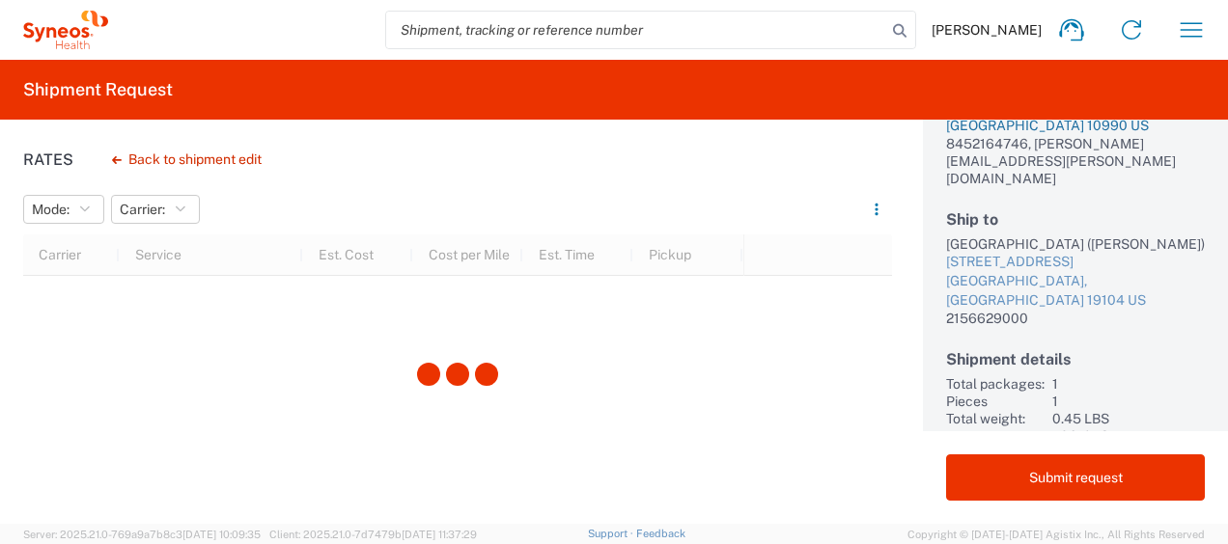
scroll to position [193, 0]
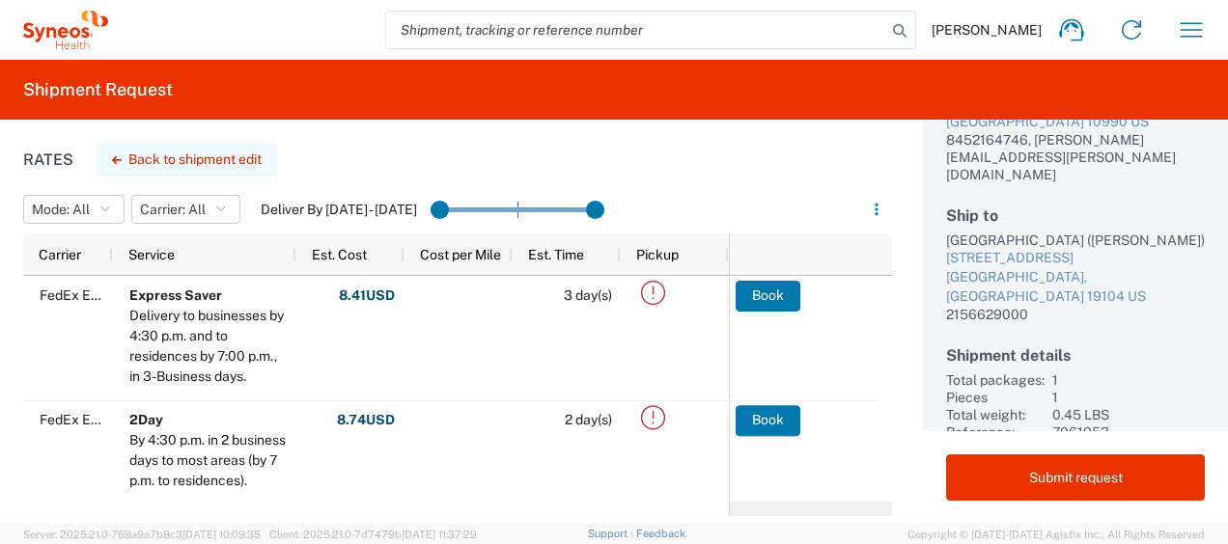
click at [194, 156] on button "Back to shipment edit" at bounding box center [187, 160] width 180 height 34
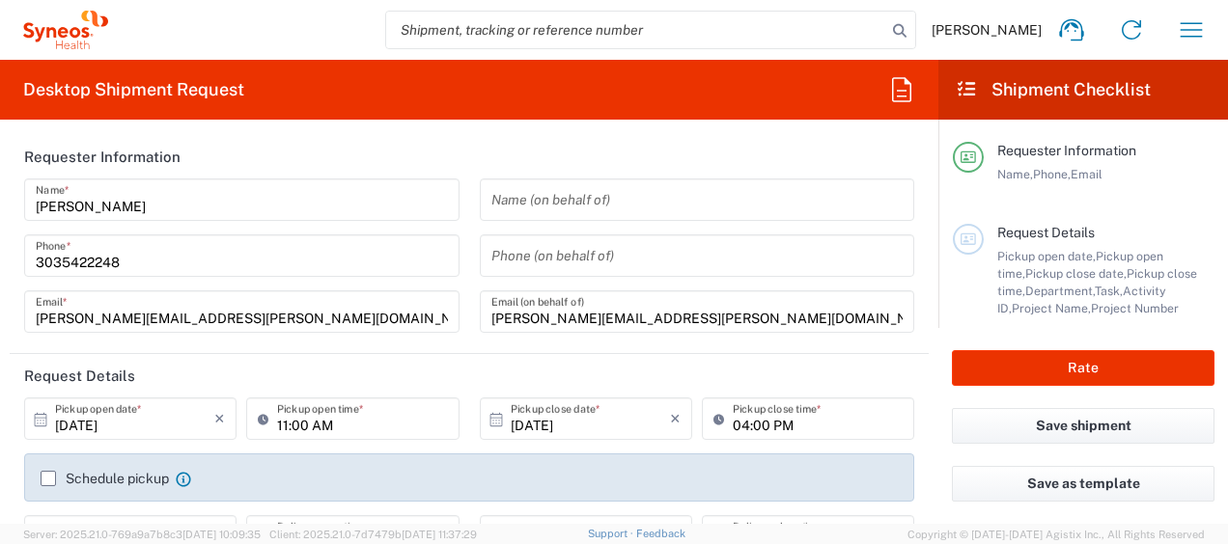
type input "[US_STATE]"
type input "Envelope"
type input "7061953"
type input "[US_STATE]"
type input "802-ALX-002"
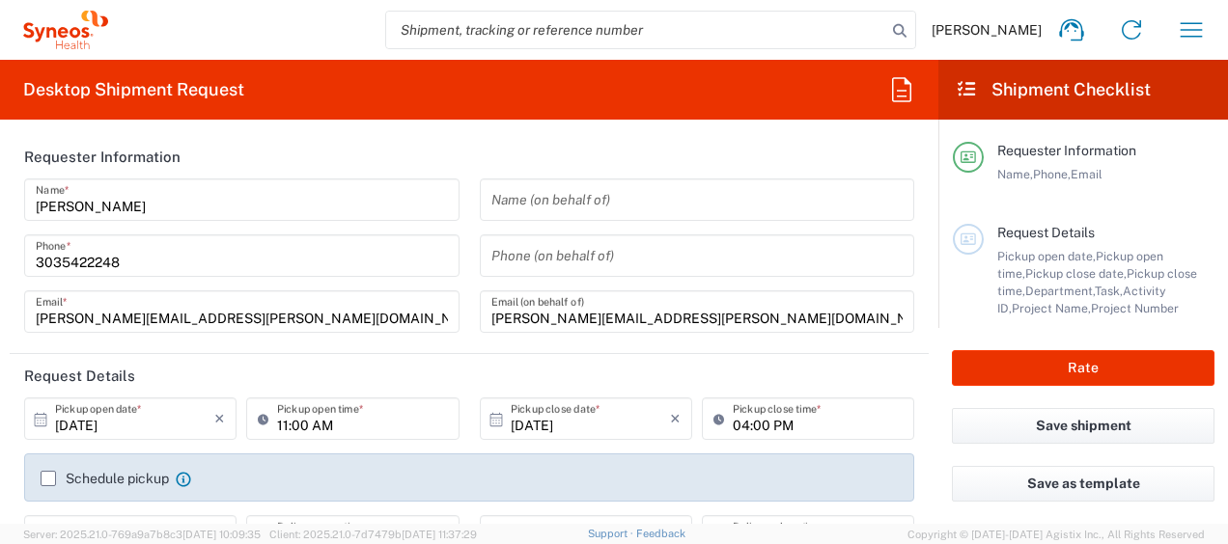
type input "3190"
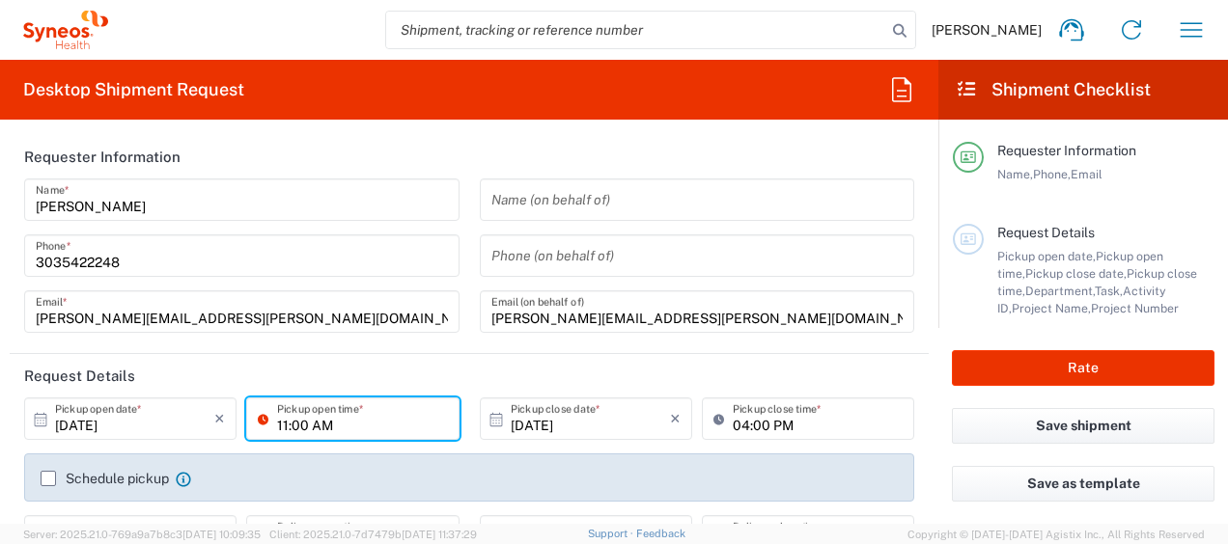
drag, startPoint x: 285, startPoint y: 423, endPoint x: 307, endPoint y: 433, distance: 24.6
click at [285, 423] on input "11:00 AM" at bounding box center [362, 419] width 170 height 34
click at [318, 431] on input "12:00 AM" at bounding box center [362, 419] width 170 height 34
type input "12:00 PM"
click at [483, 373] on header "Request Details" at bounding box center [469, 375] width 919 height 43
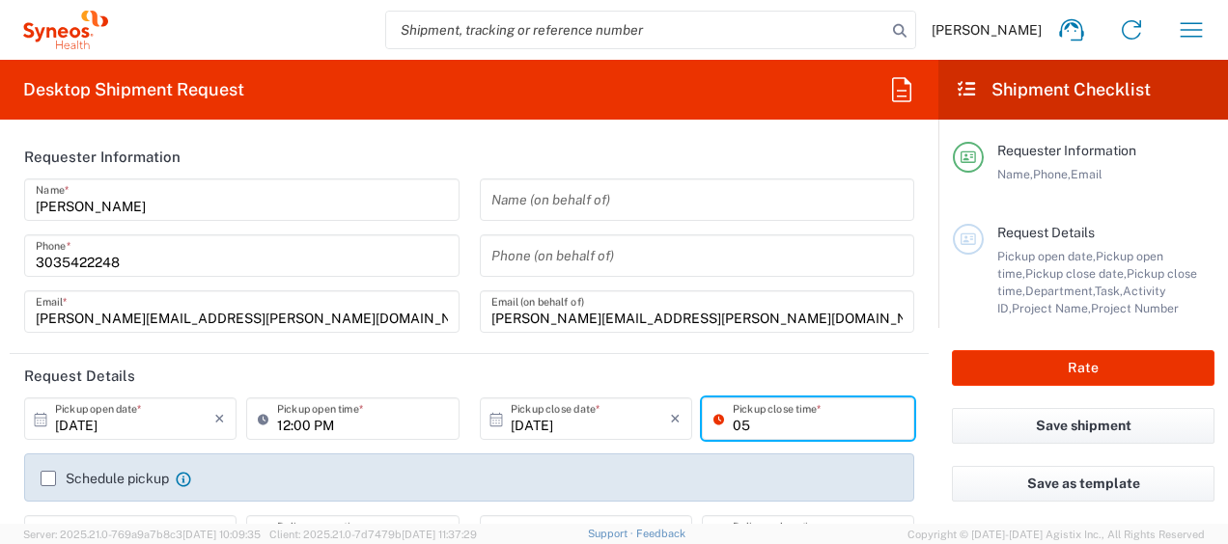
type input "05:00 PM"
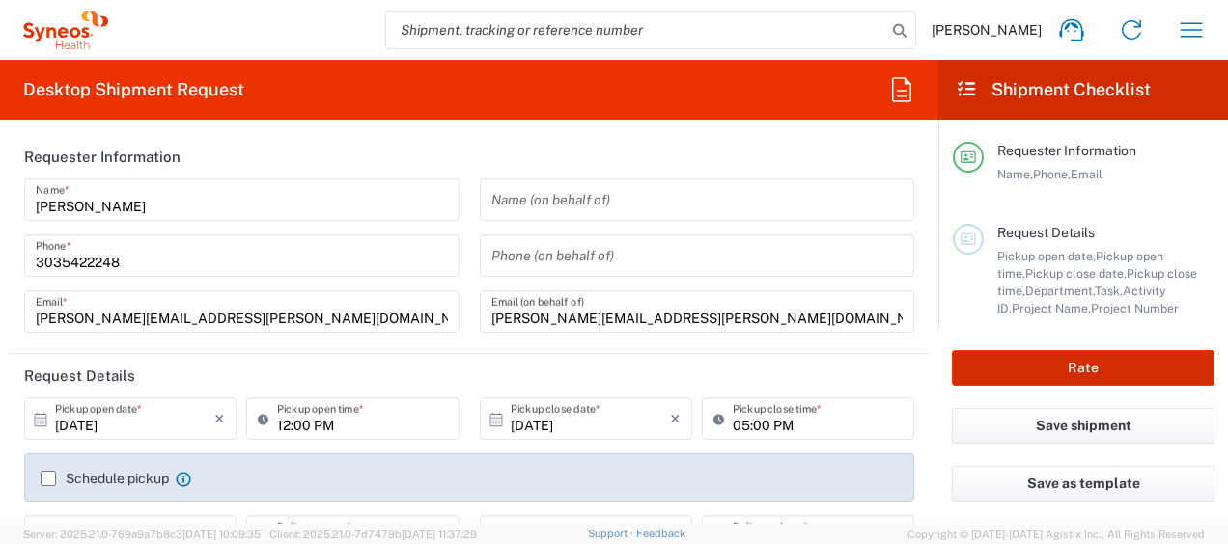
click at [1106, 376] on button "Rate" at bounding box center [1083, 368] width 262 height 36
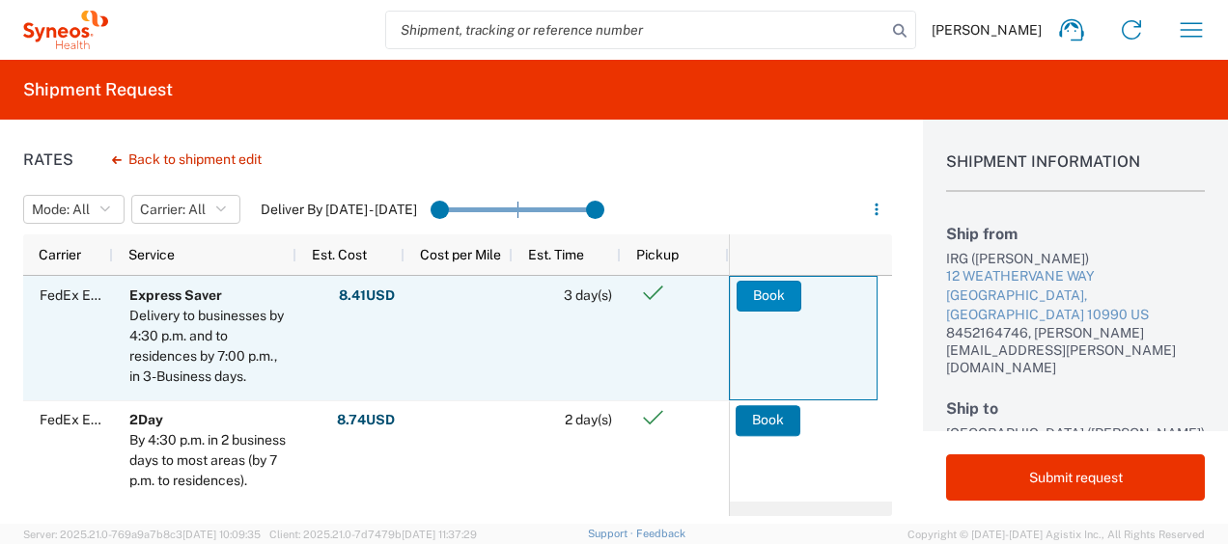
click at [759, 300] on button "Book" at bounding box center [768, 296] width 65 height 31
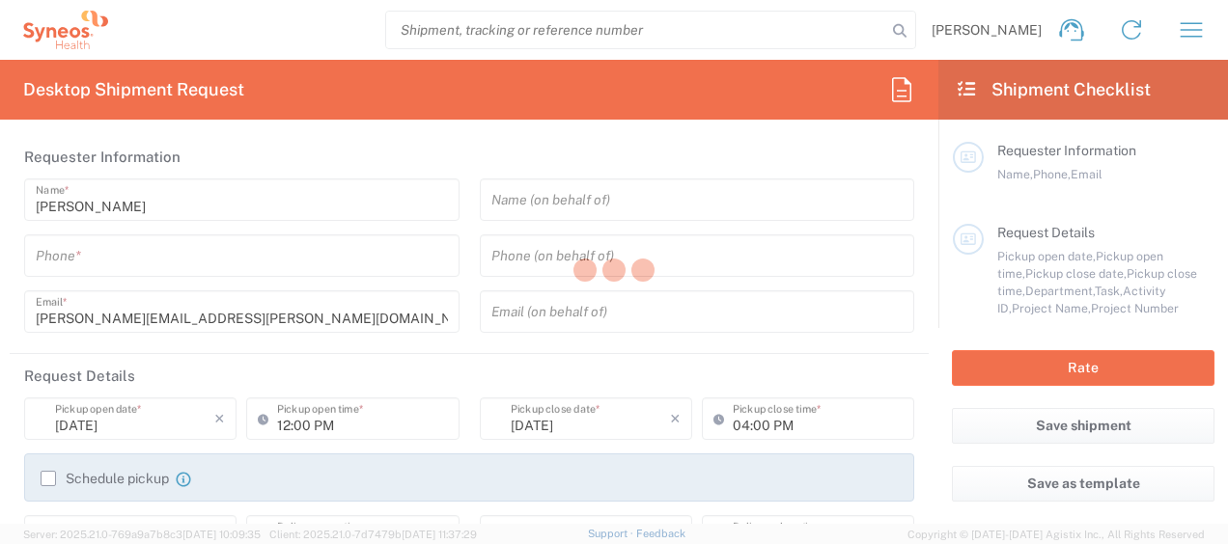
type input "[US_STATE]"
type input "[GEOGRAPHIC_DATA]"
type input "3190"
type input "[PERSON_NAME] Rsrch Grp ([GEOGRAPHIC_DATA]) In"
